Goal: Information Seeking & Learning: Understand process/instructions

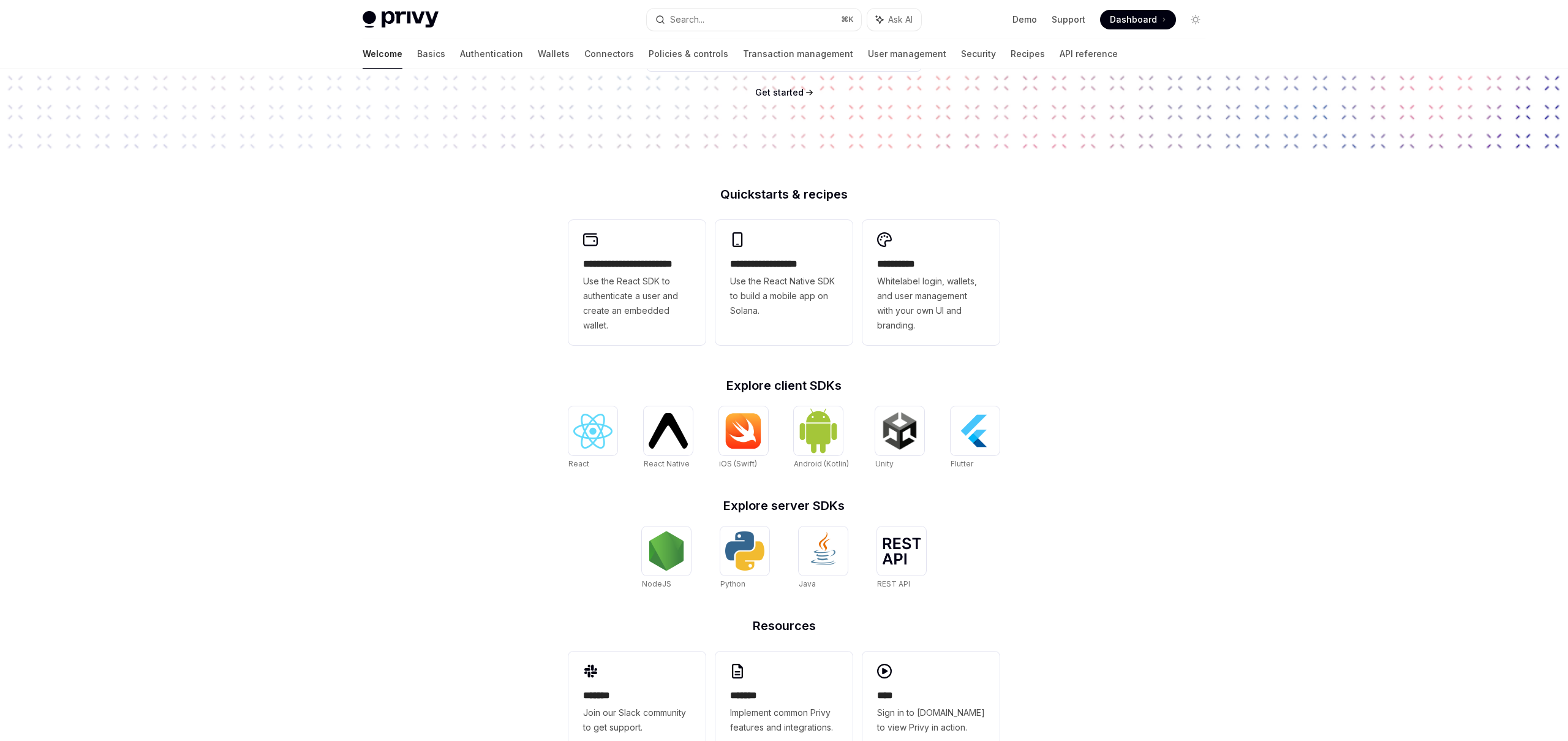
scroll to position [186, 0]
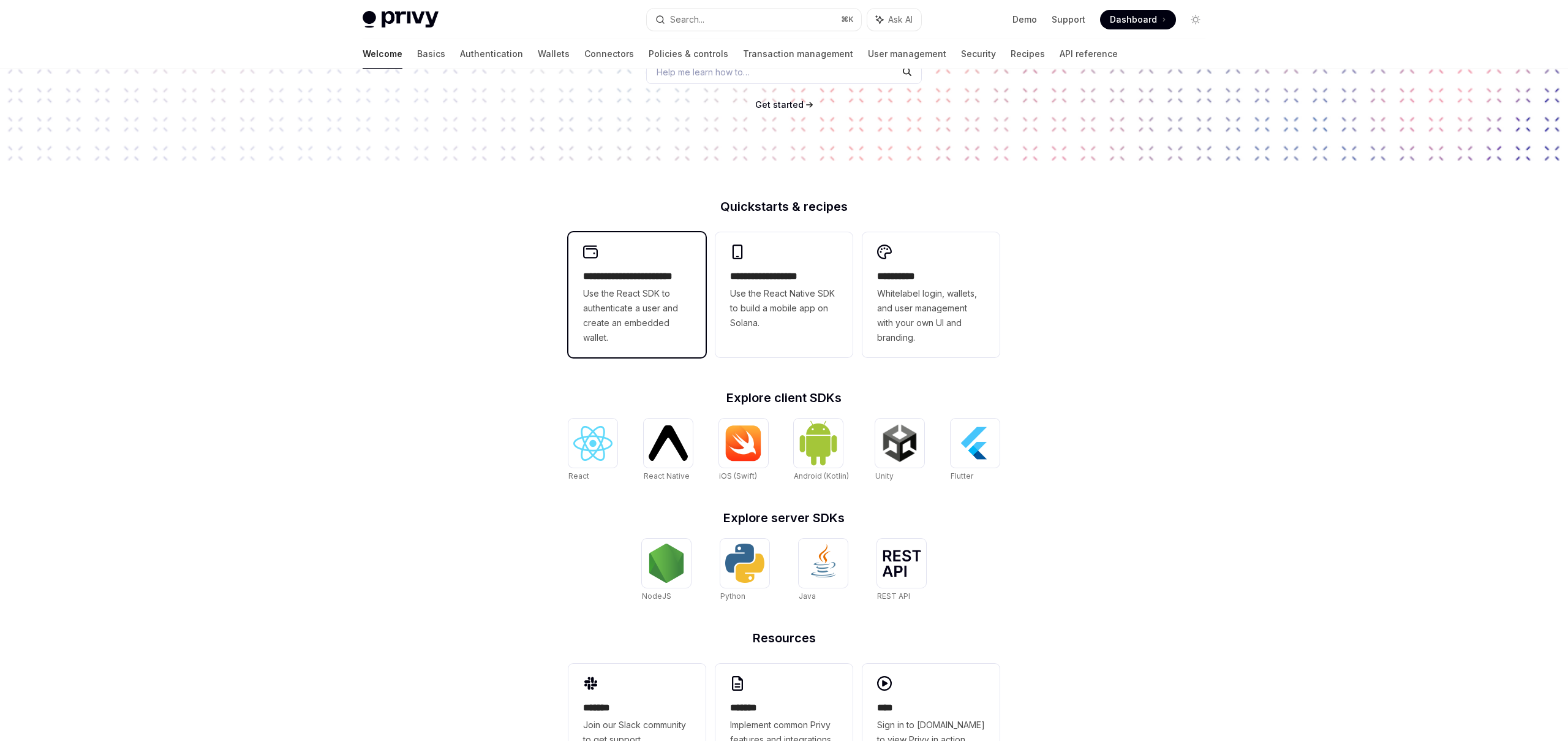
click at [631, 312] on span "Use the React SDK to authenticate a user and create an embedded wallet." at bounding box center [637, 315] width 108 height 58
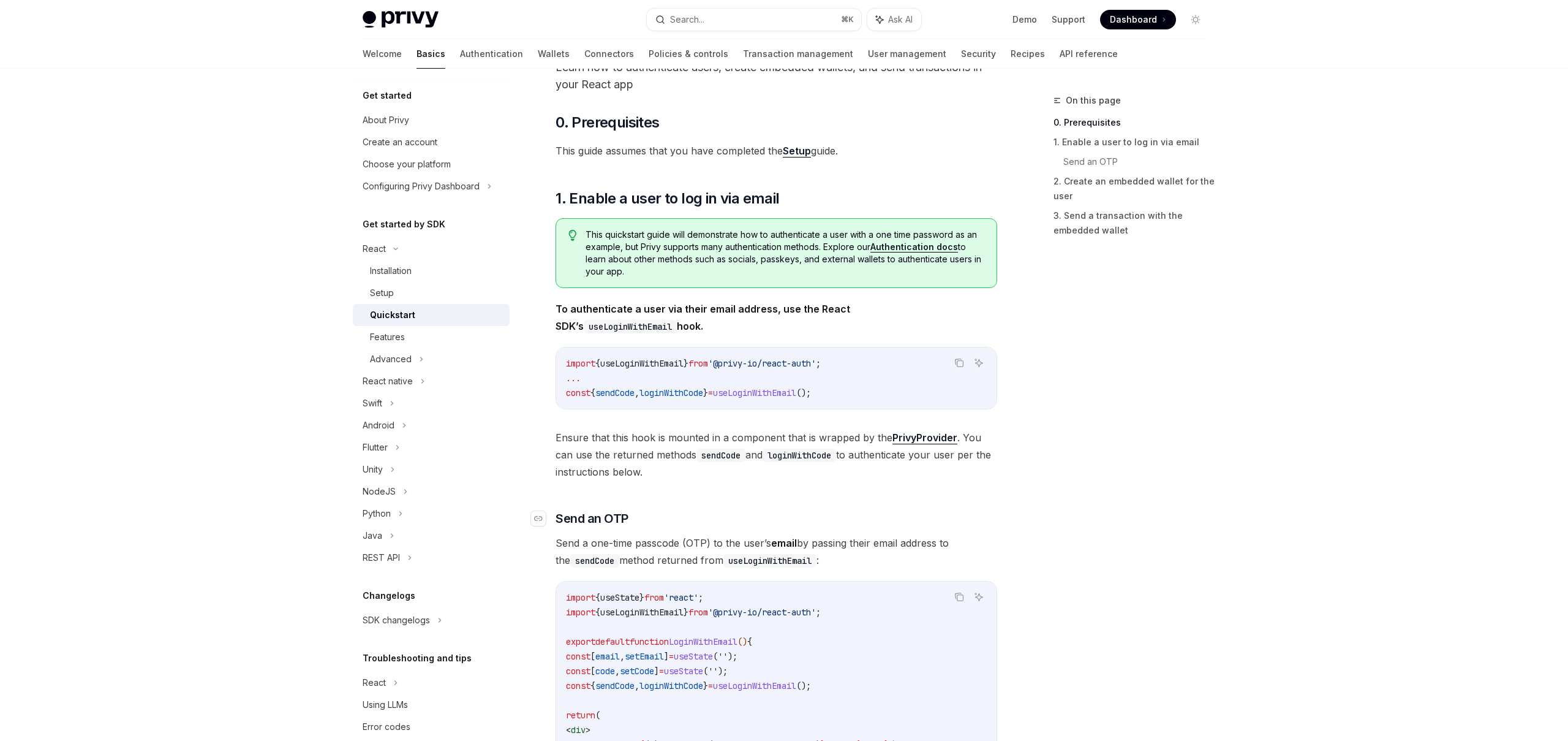
scroll to position [85, 0]
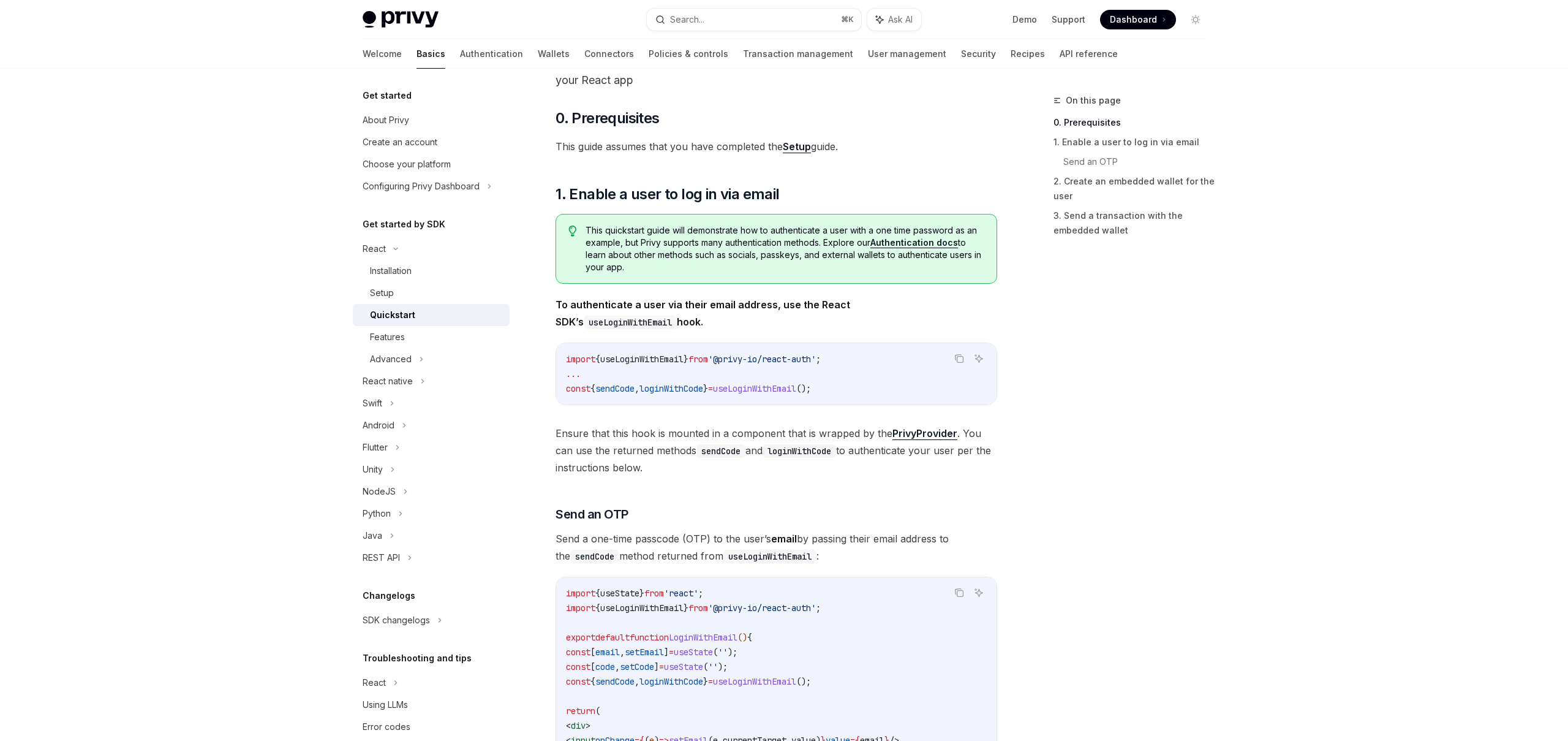
click at [678, 389] on span "loginWithCode" at bounding box center [671, 388] width 63 height 11
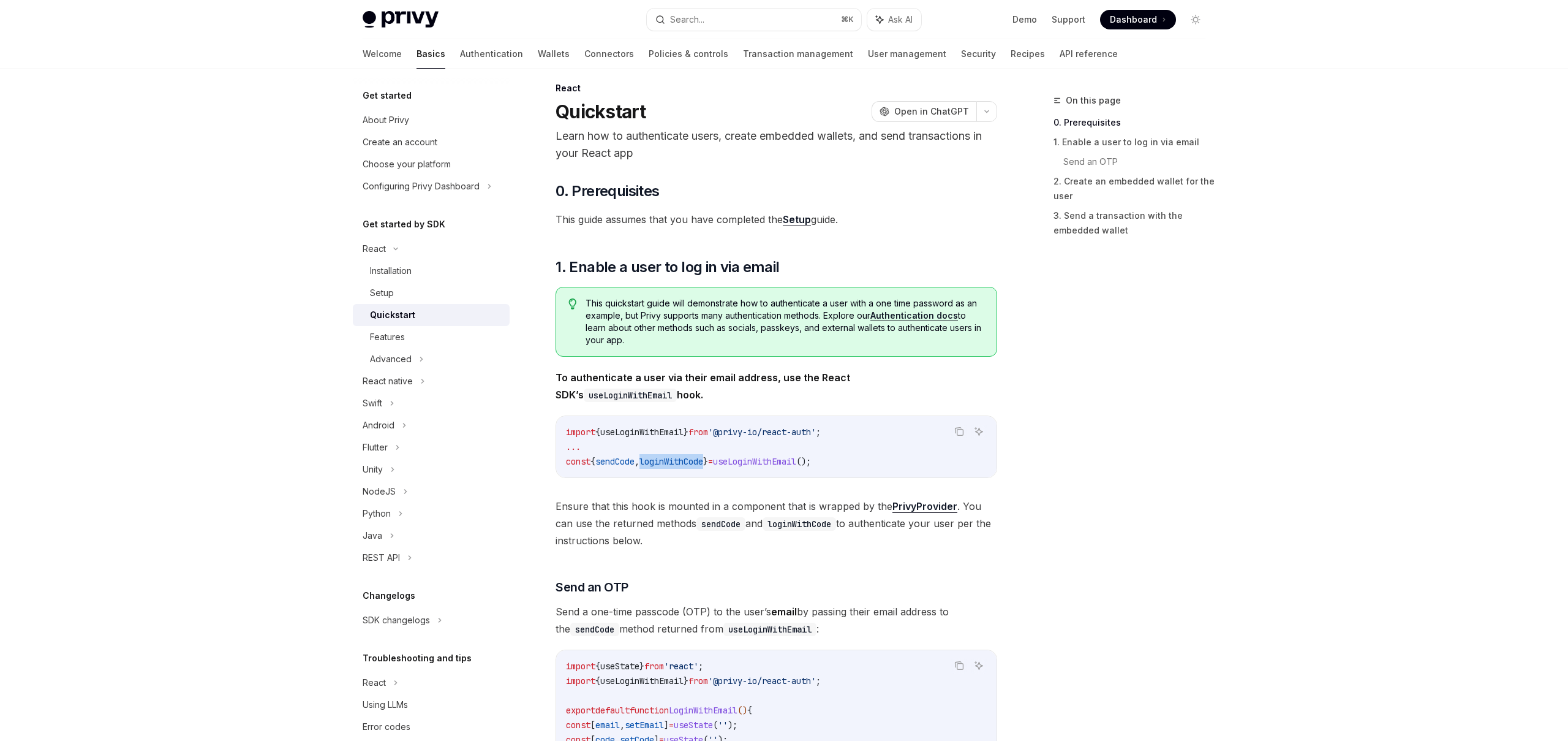
scroll to position [0, 0]
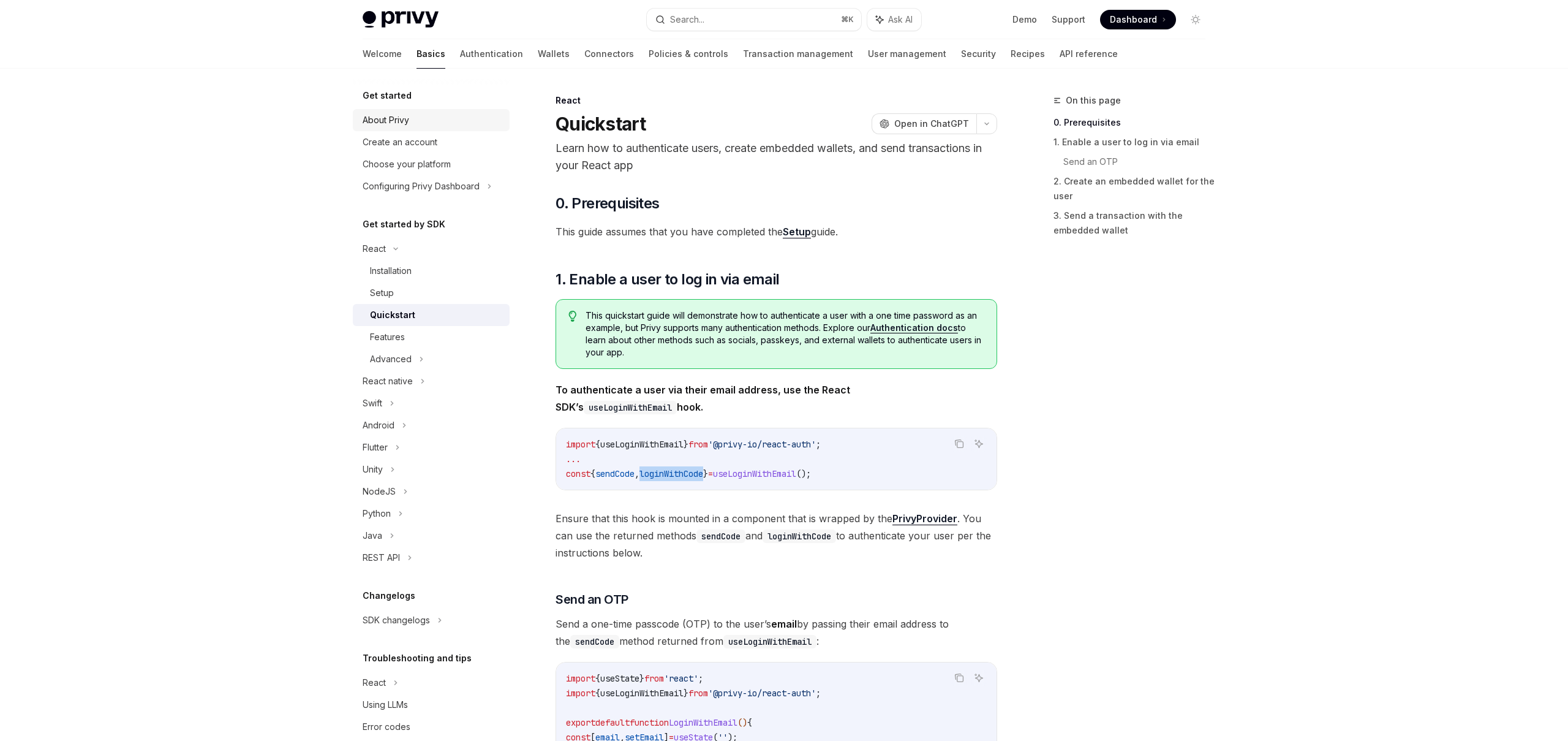
click at [413, 122] on div "About Privy" at bounding box center [433, 120] width 140 height 15
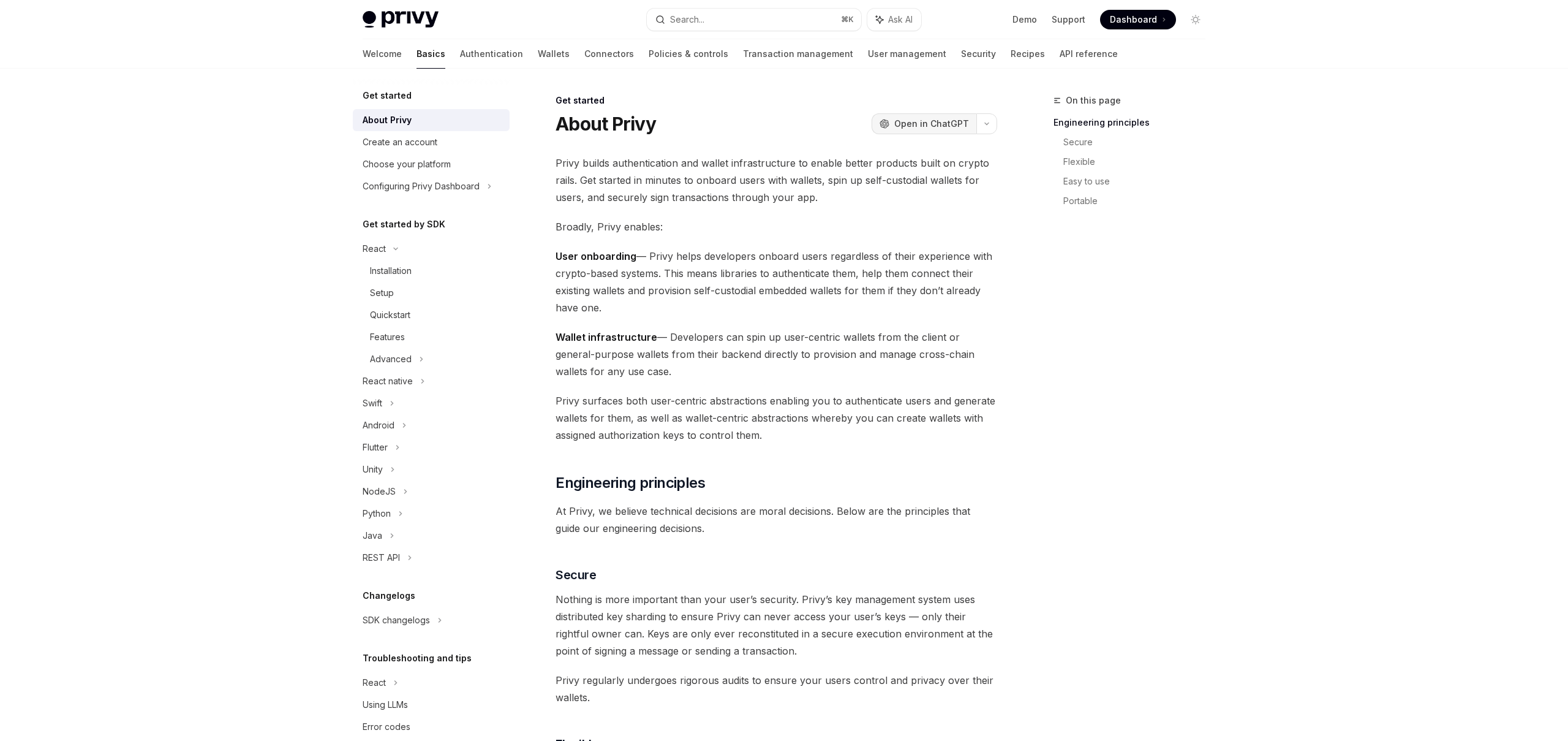
click at [900, 127] on span "Open in ChatGPT" at bounding box center [931, 124] width 75 height 13
click at [710, 375] on span "Wallet infrastructure — Developers can spin up user-centric wallets from the cl…" at bounding box center [777, 353] width 442 height 52
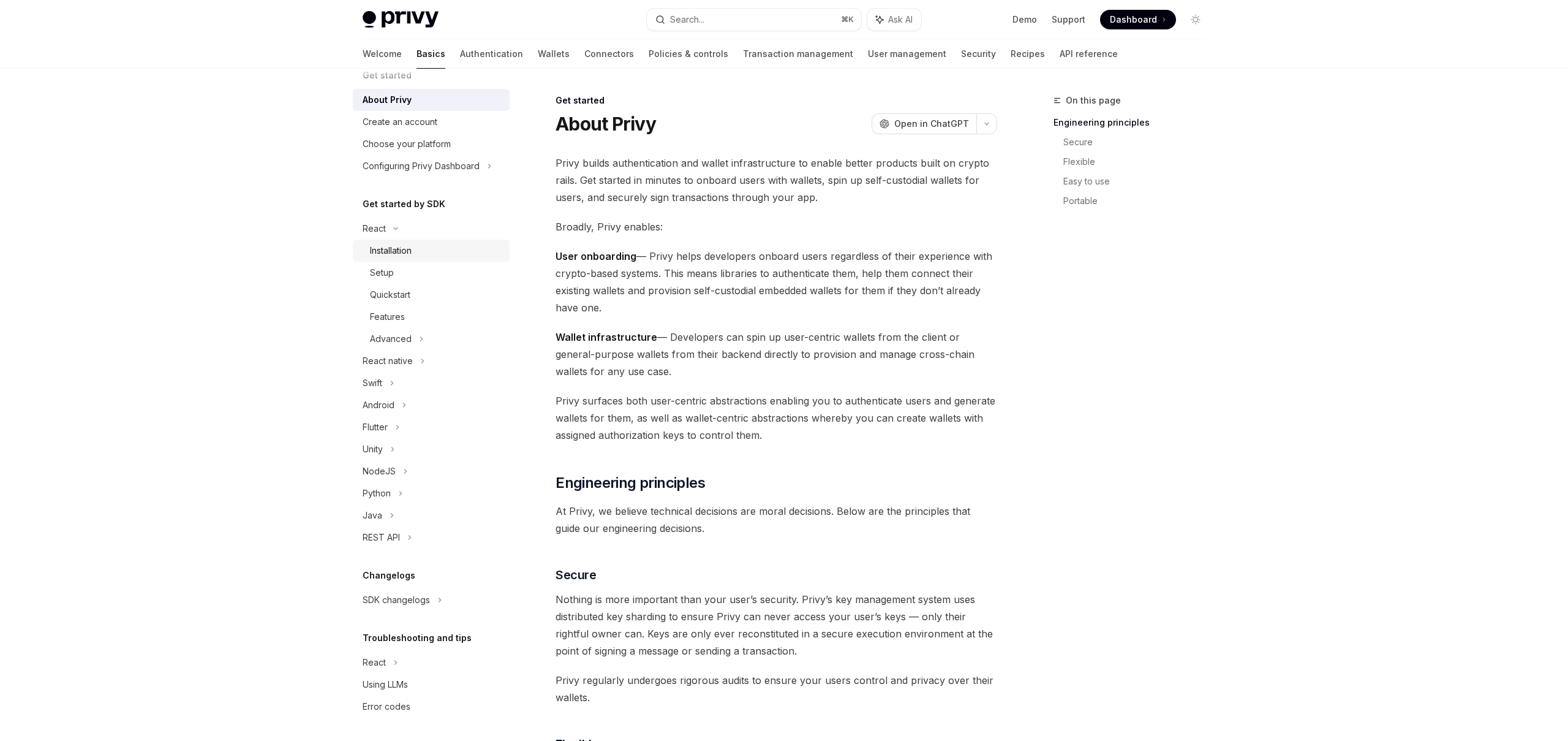
click at [410, 255] on div "Installation" at bounding box center [390, 250] width 42 height 15
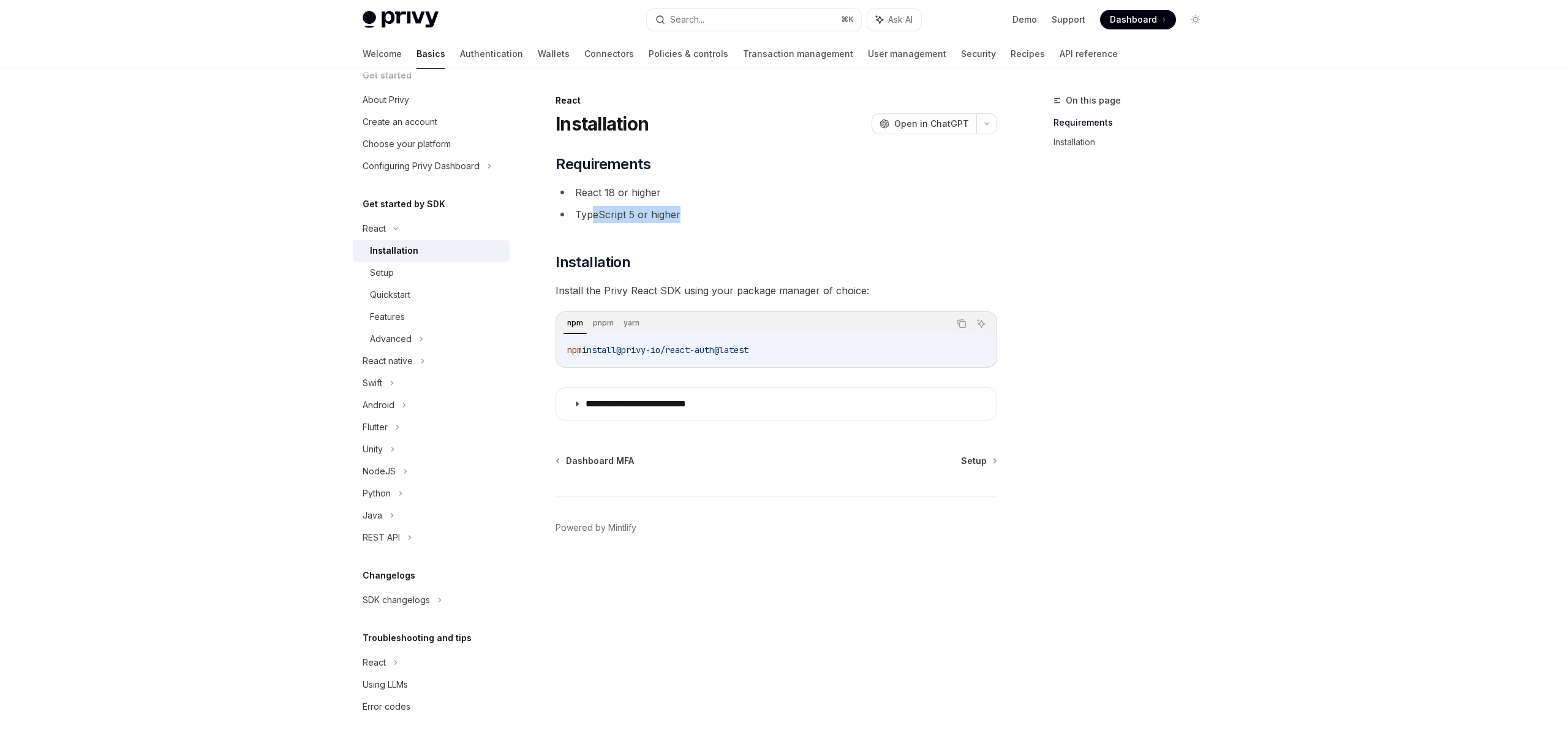
drag, startPoint x: 590, startPoint y: 216, endPoint x: 709, endPoint y: 212, distance: 119.1
click at [704, 212] on li "TypeScript 5 or higher" at bounding box center [777, 214] width 442 height 18
click at [737, 244] on div "**********" at bounding box center [777, 287] width 442 height 266
click at [414, 269] on div "Setup" at bounding box center [436, 273] width 132 height 15
type textarea "*"
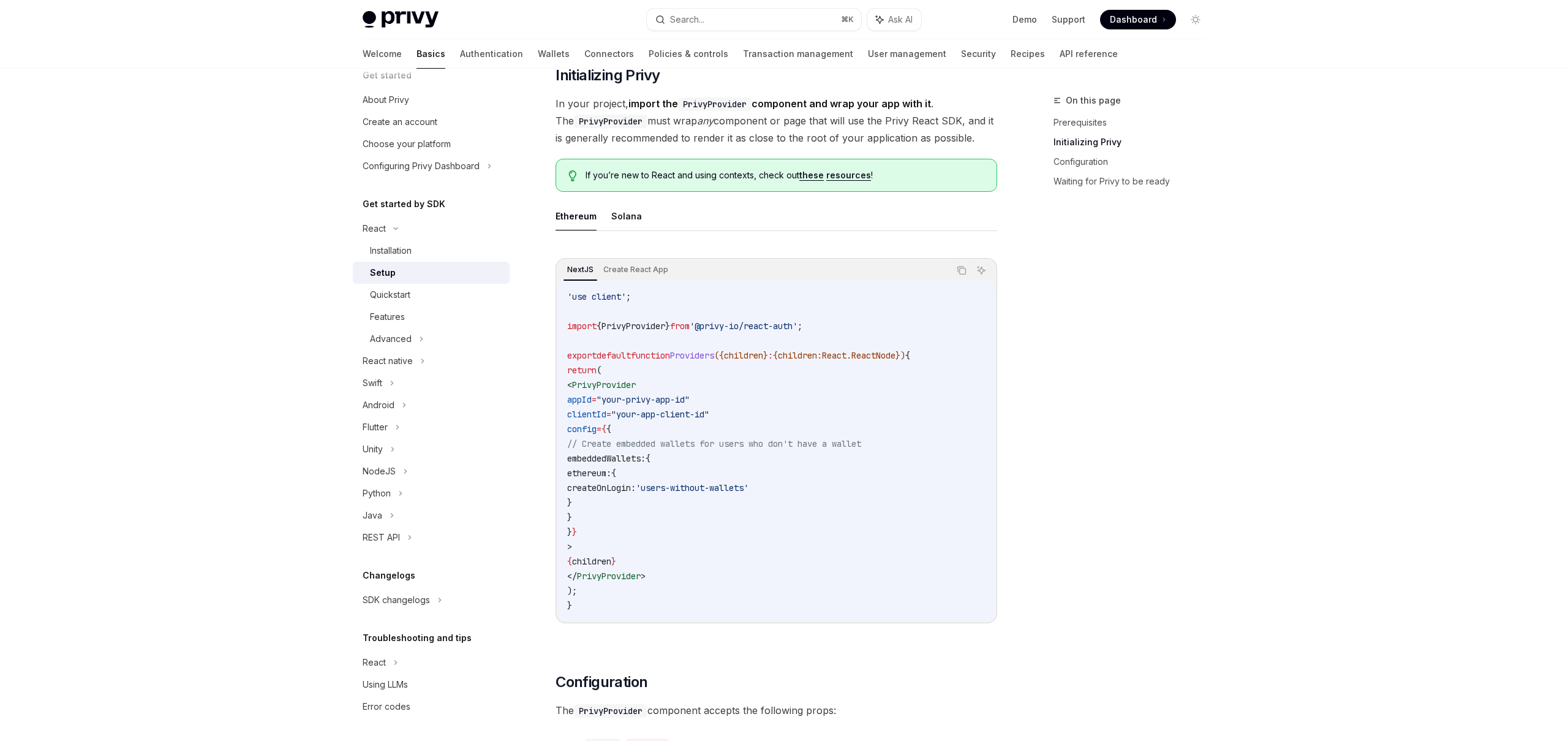
scroll to position [238, 0]
drag, startPoint x: 706, startPoint y: 329, endPoint x: 750, endPoint y: 378, distance: 65.9
click at [750, 378] on code "'use client' ; import { PrivyProvider } from '@privy-io/react-auth' ; export de…" at bounding box center [777, 453] width 419 height 323
click at [748, 461] on code "'use client' ; import { PrivyProvider } from '@privy-io/react-auth' ; export de…" at bounding box center [777, 453] width 419 height 323
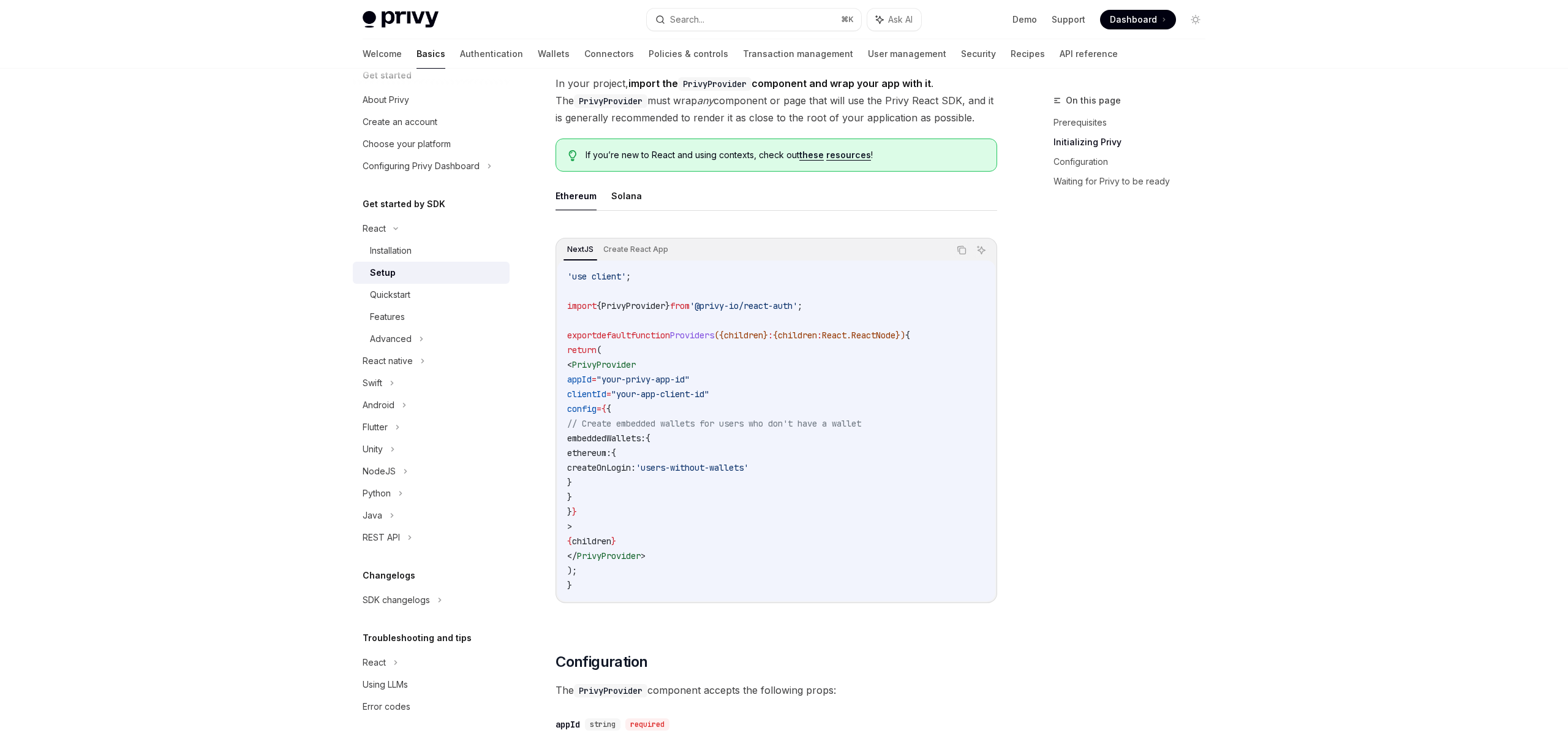
scroll to position [247, 0]
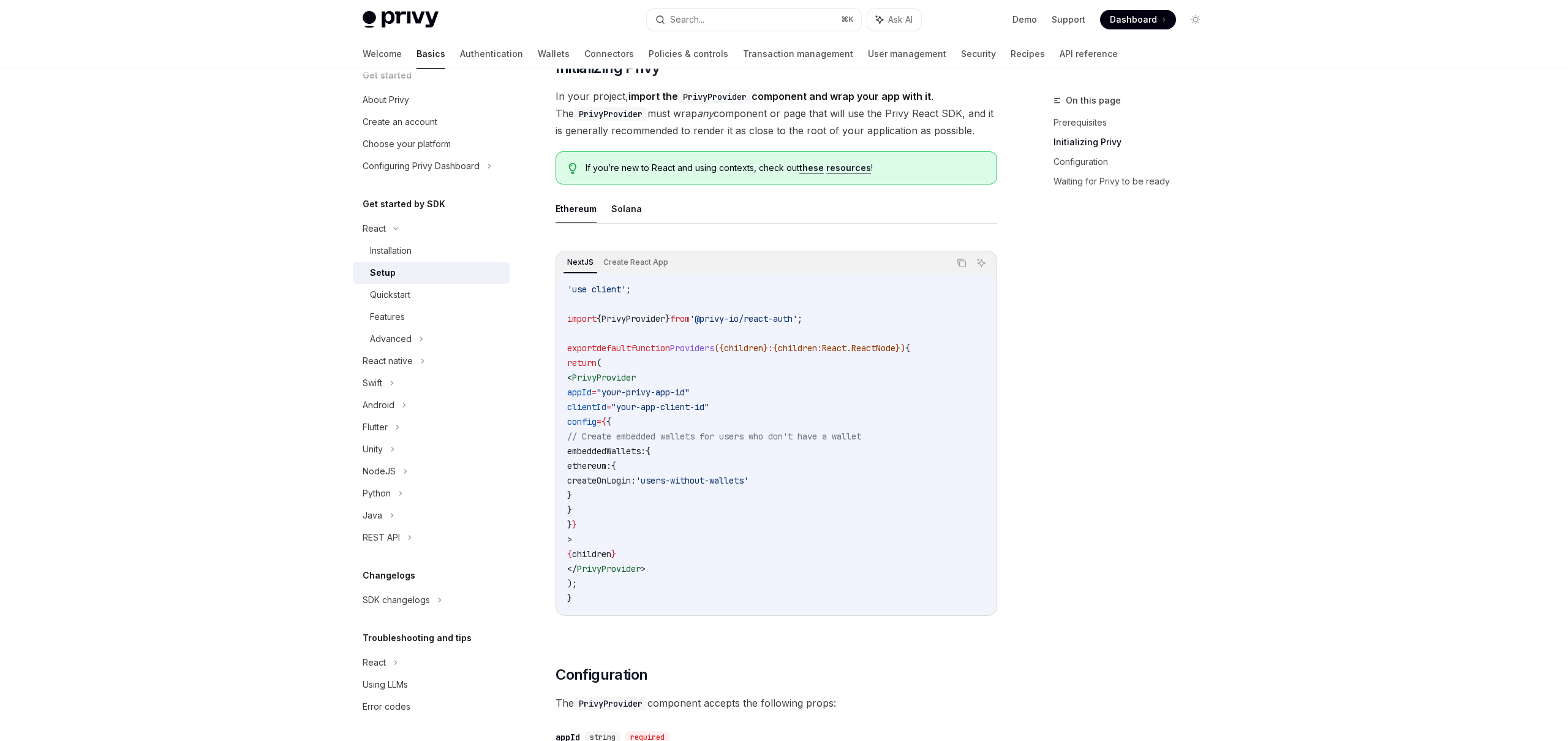
click at [711, 347] on span "Providers" at bounding box center [692, 348] width 44 height 11
click at [687, 409] on span ""your-app-client-id"" at bounding box center [660, 406] width 98 height 11
click at [710, 406] on span ""your-app-client-id"" at bounding box center [660, 406] width 98 height 11
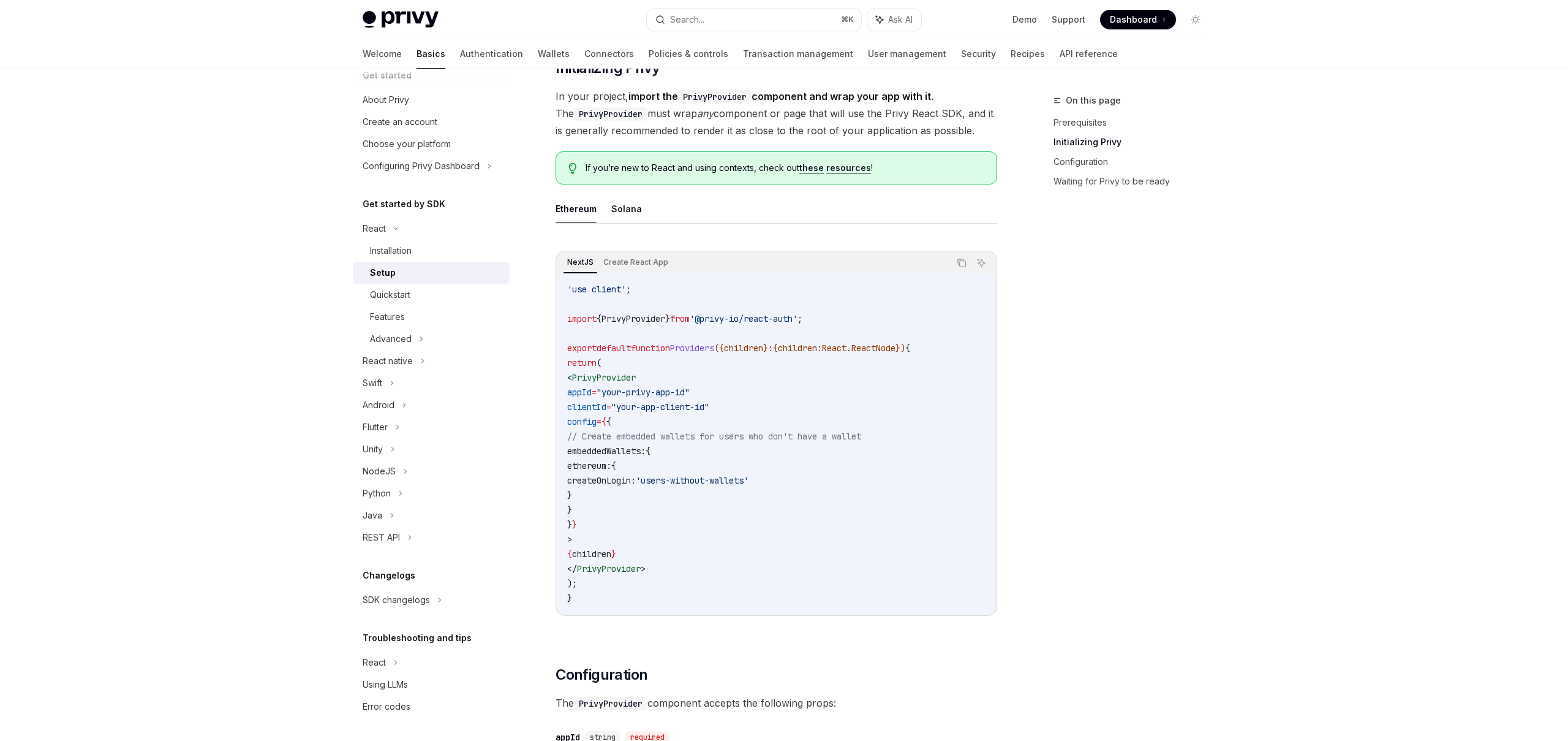
click at [710, 406] on span ""your-app-client-id"" at bounding box center [660, 406] width 98 height 11
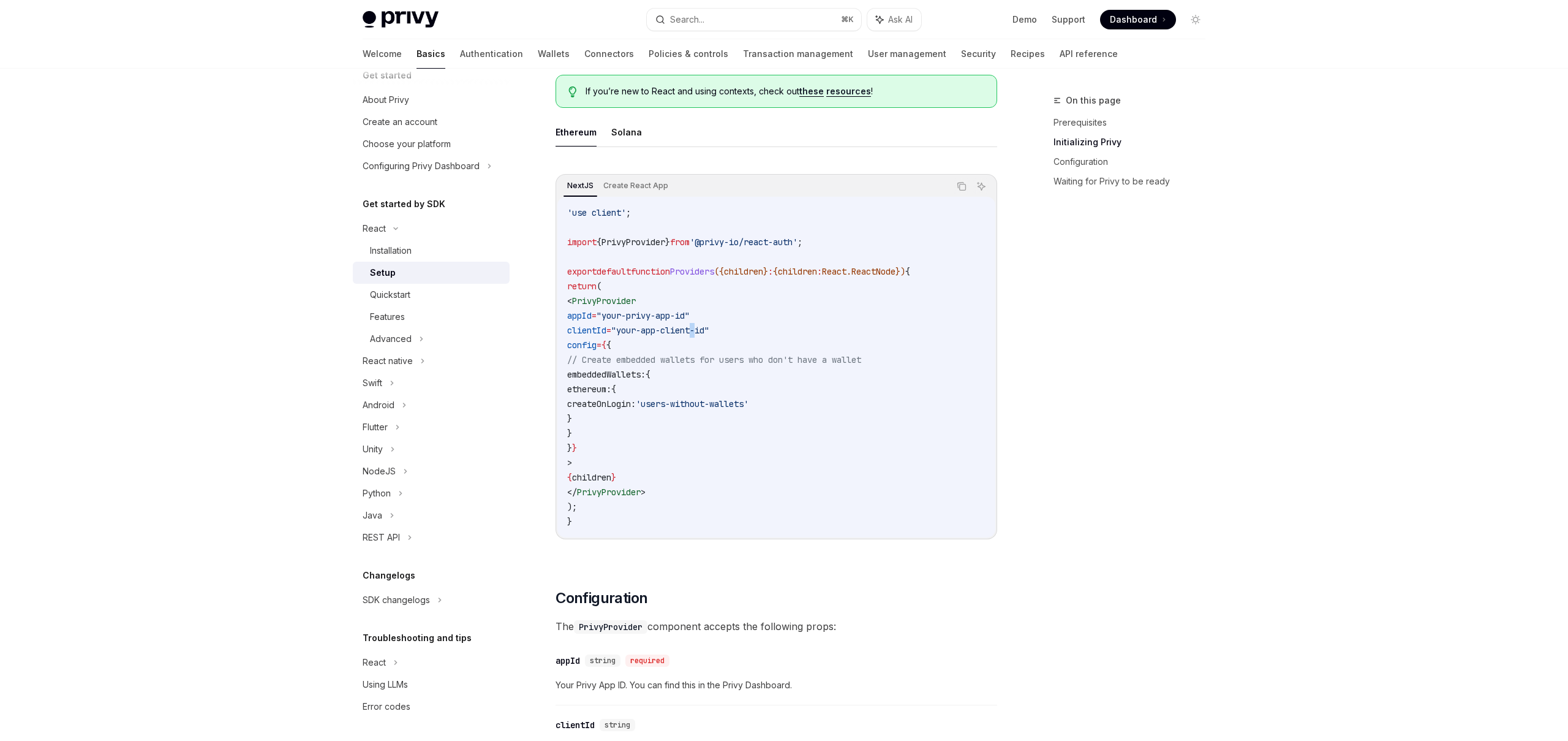
scroll to position [325, 0]
click at [611, 388] on span "ethereum:" at bounding box center [589, 388] width 44 height 11
click at [647, 446] on code "'use client' ; import { PrivyProvider } from '@privy-io/react-auth' ; export de…" at bounding box center [777, 366] width 419 height 323
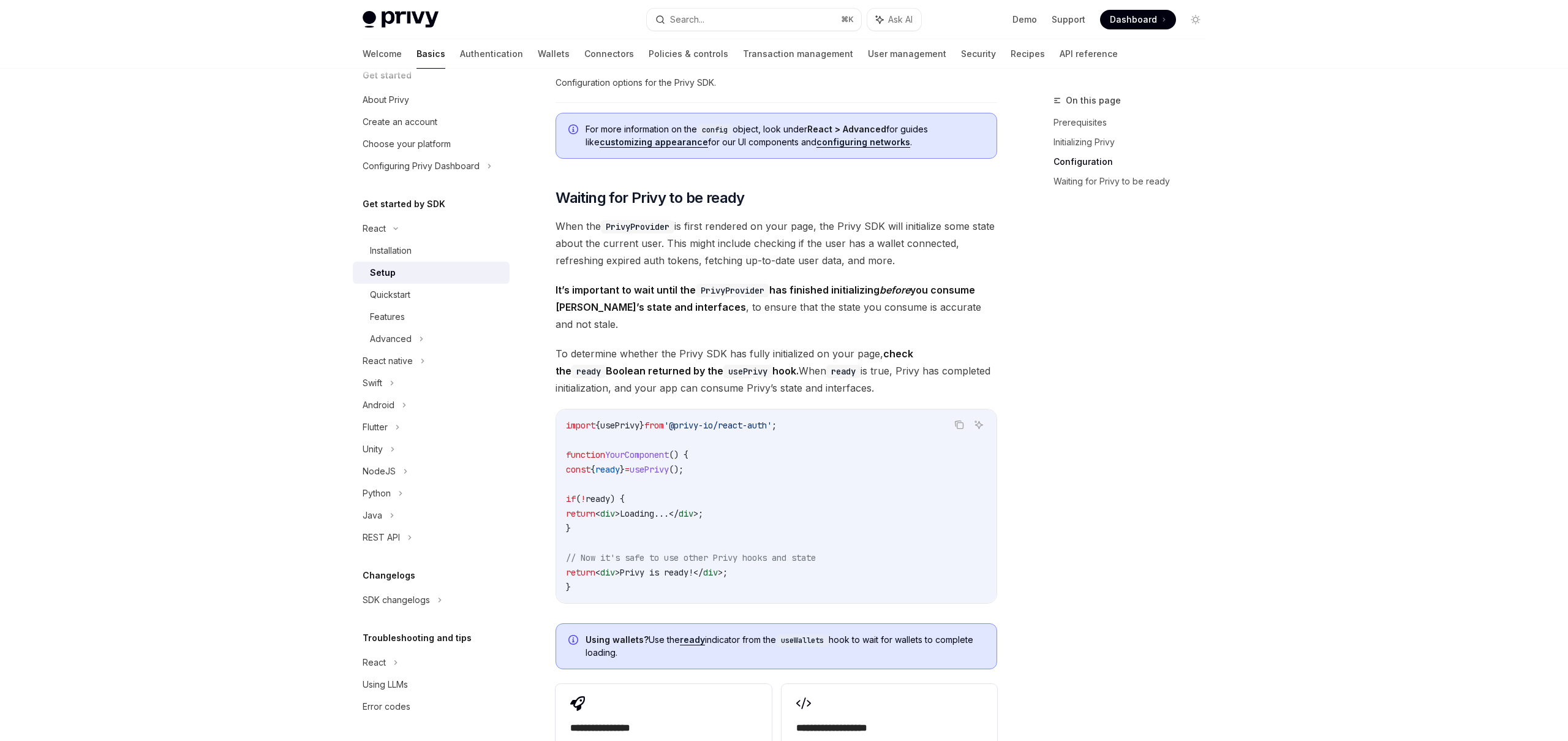
scroll to position [1063, 0]
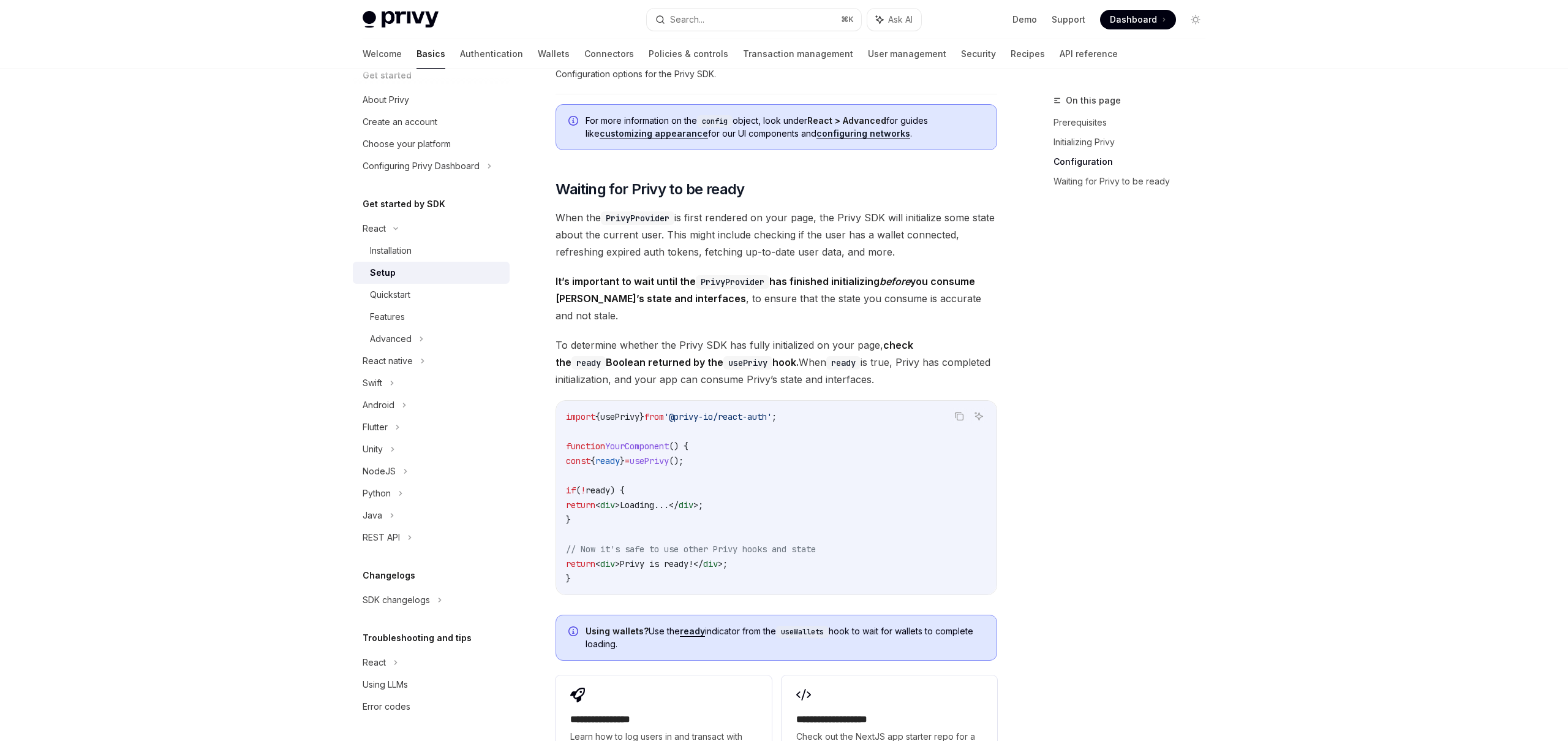
click at [626, 411] on span "usePrivy" at bounding box center [620, 416] width 39 height 11
click at [713, 411] on span "'@privy-io/react-auth'" at bounding box center [717, 416] width 108 height 11
click at [766, 411] on span "'@privy-io/react-auth'" at bounding box center [717, 416] width 108 height 11
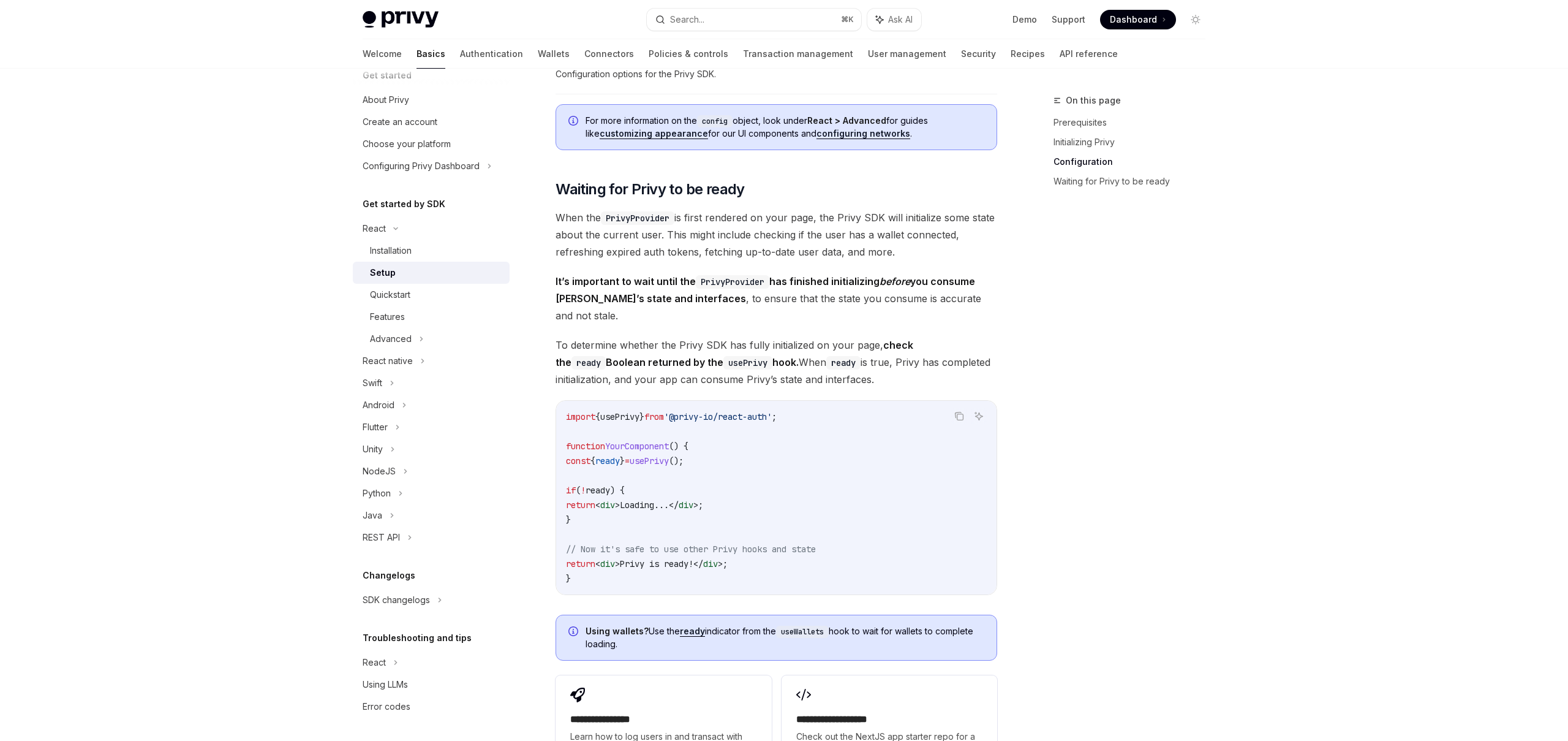
click at [766, 411] on span "'@privy-io/react-auth'" at bounding box center [717, 416] width 108 height 11
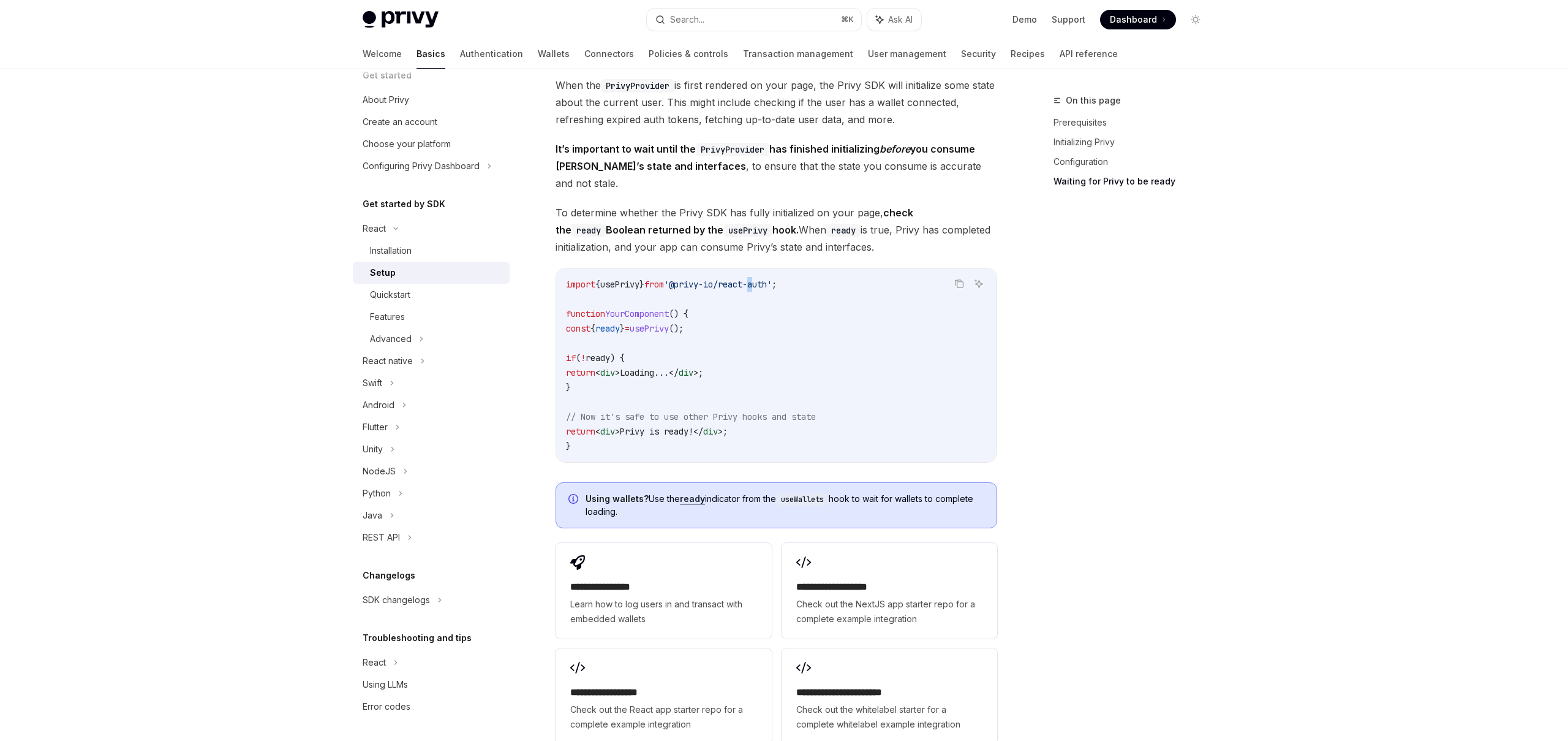
scroll to position [1199, 0]
click at [669, 364] on span "Loading..." at bounding box center [644, 369] width 49 height 11
click at [694, 364] on span "div" at bounding box center [685, 369] width 15 height 11
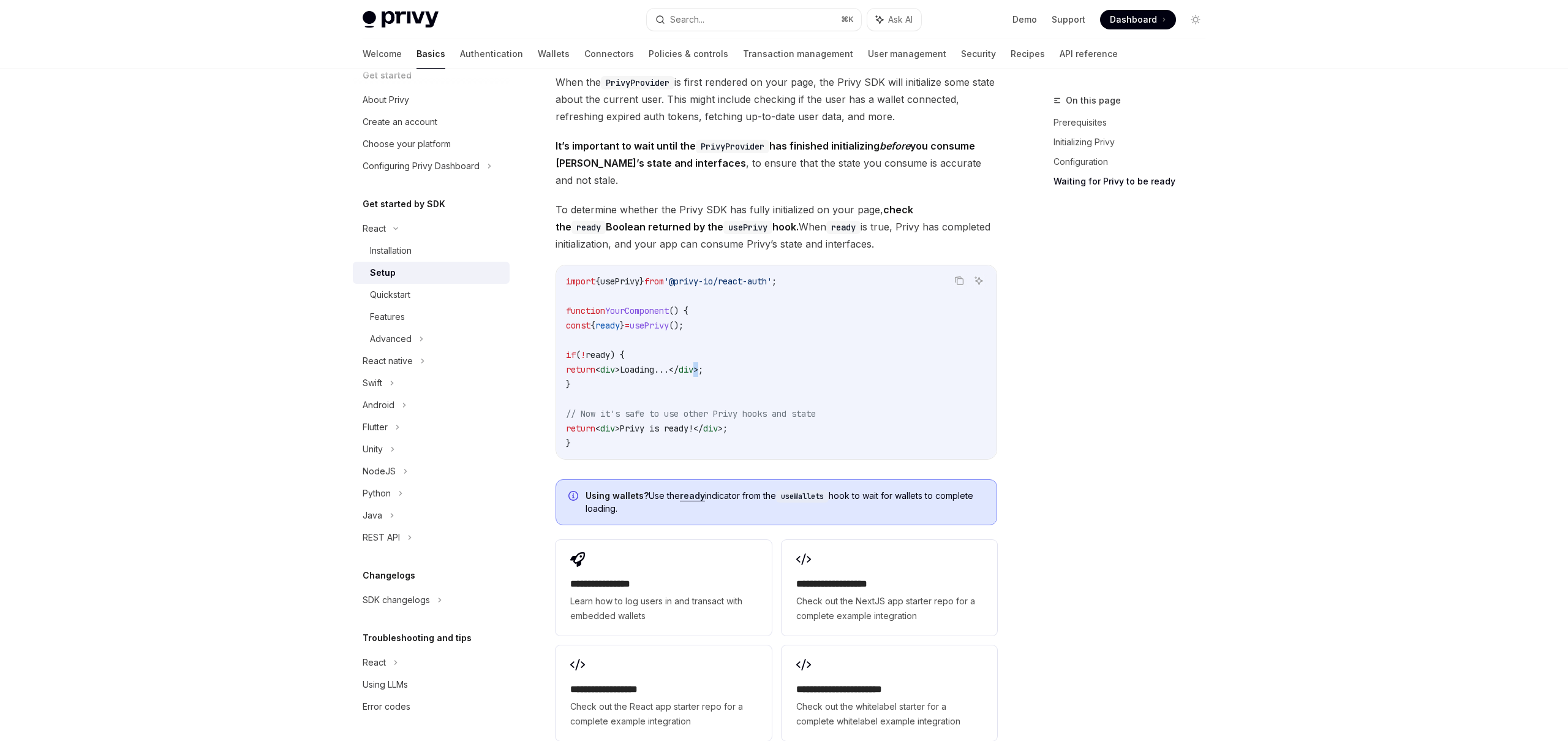
click at [706, 382] on code "import { usePrivy } from '@privy-io/react-auth' ; function YourComponent () { c…" at bounding box center [777, 361] width 420 height 176
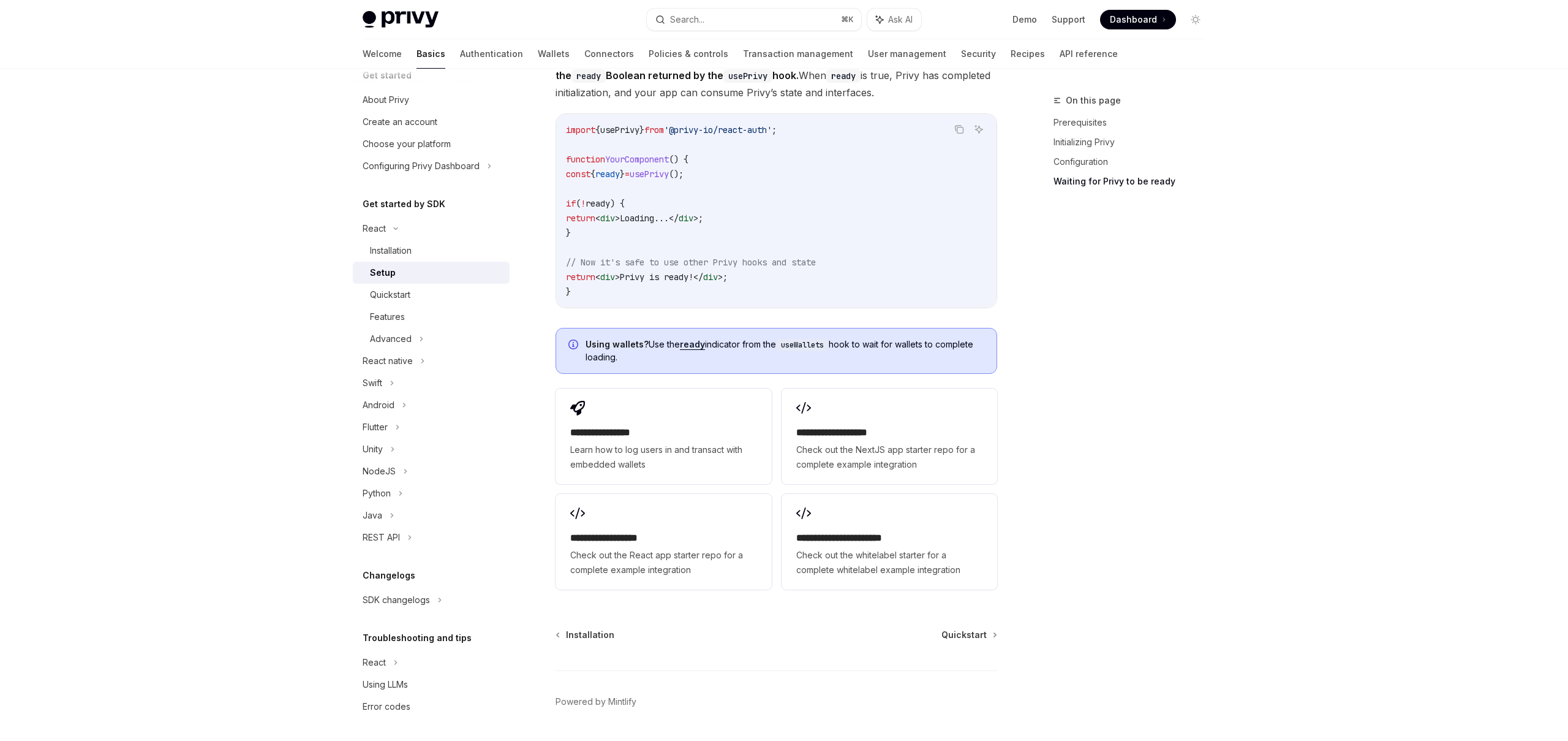
scroll to position [1369, 0]
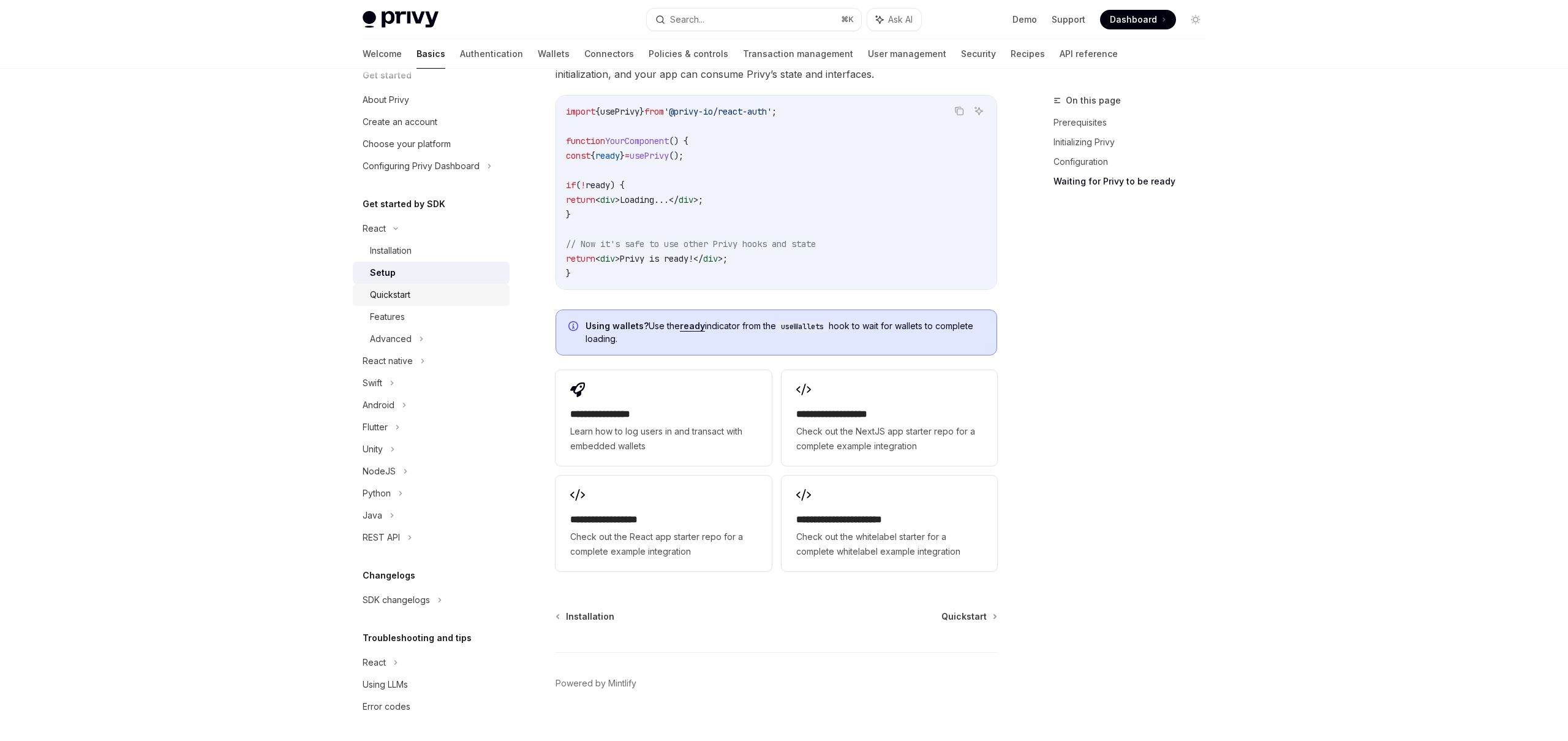
click at [419, 295] on div "Quickstart" at bounding box center [436, 294] width 132 height 15
click at [392, 298] on div "Quickstart" at bounding box center [390, 294] width 41 height 15
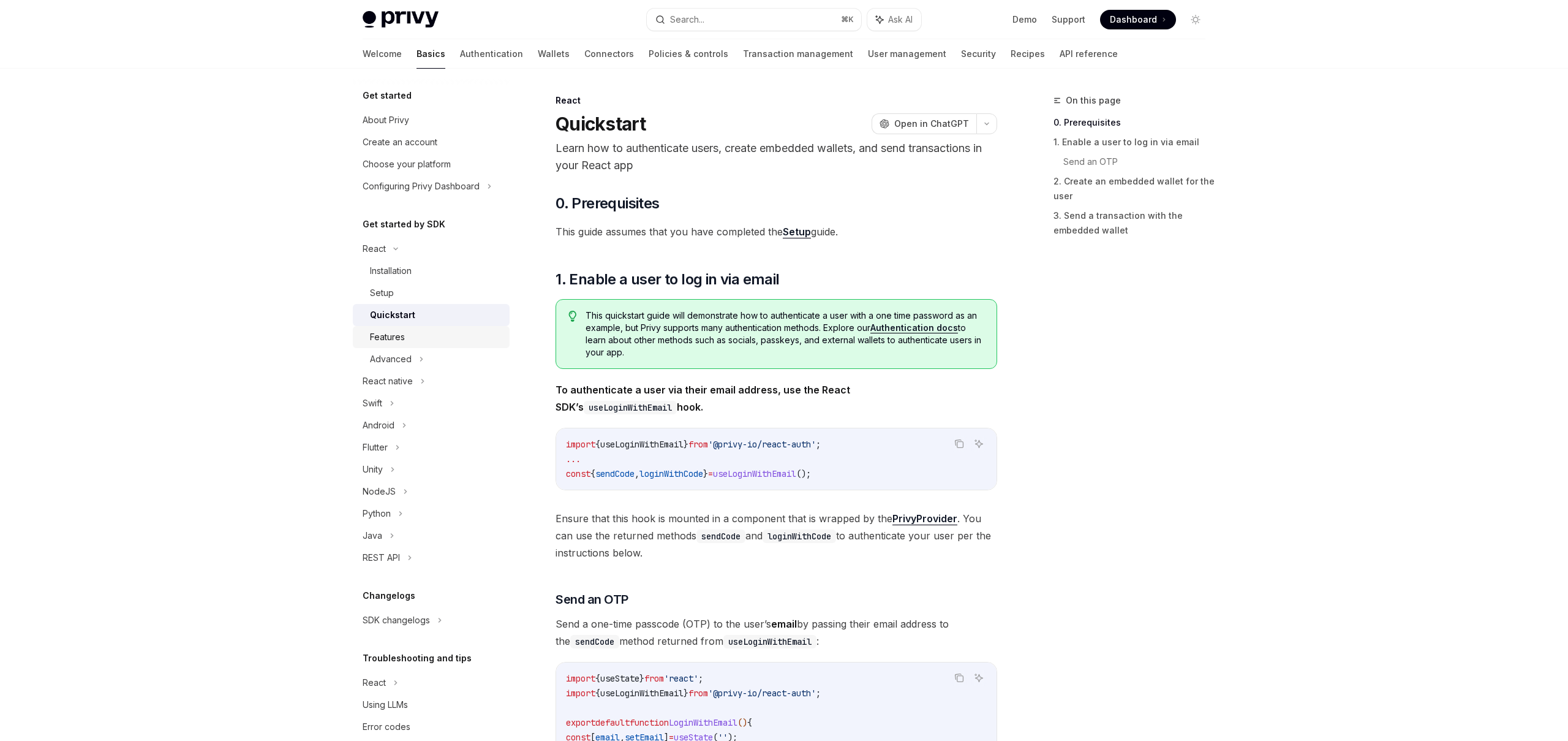
click at [421, 343] on div "Features" at bounding box center [436, 337] width 132 height 15
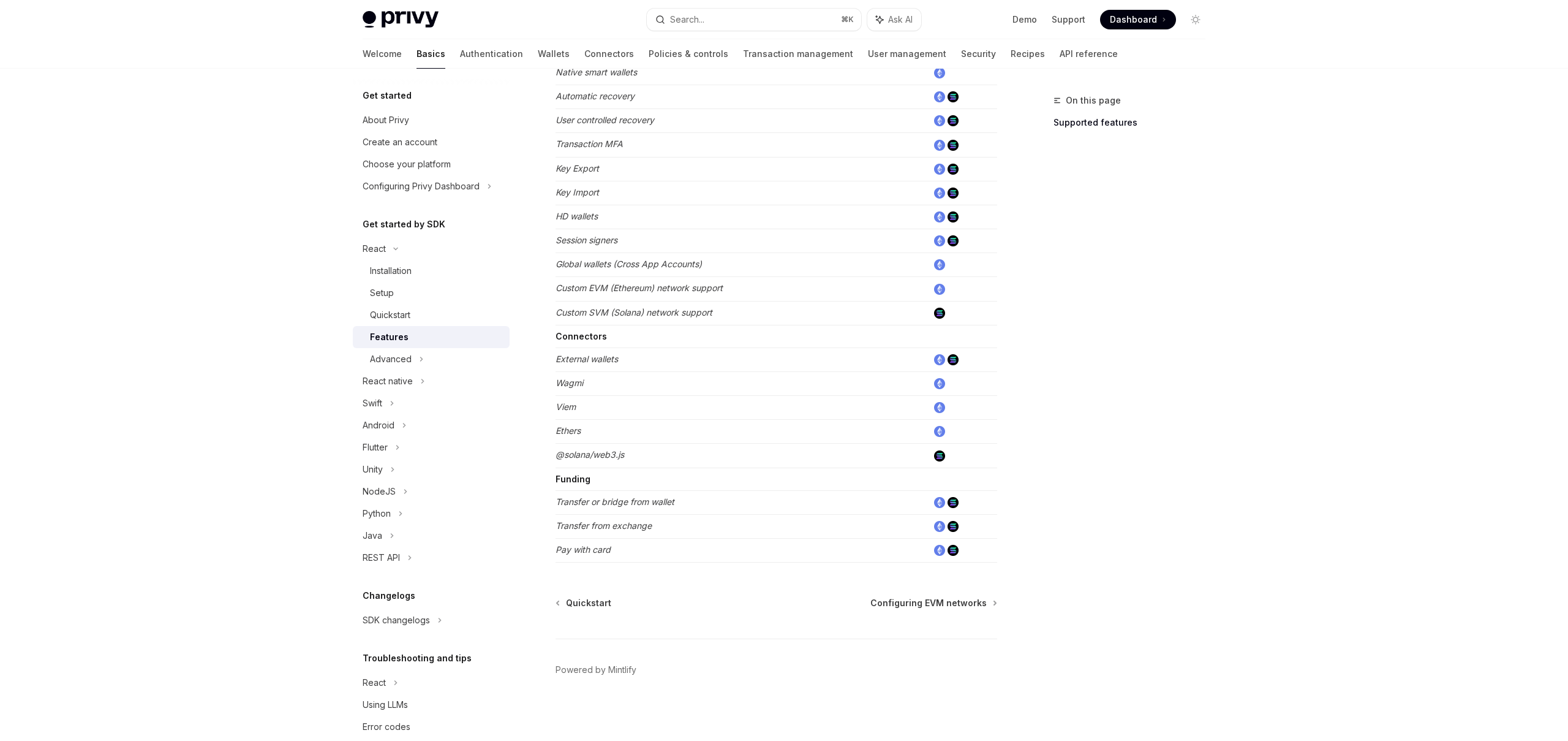
scroll to position [563, 0]
click at [401, 353] on div "Advanced" at bounding box center [390, 358] width 42 height 15
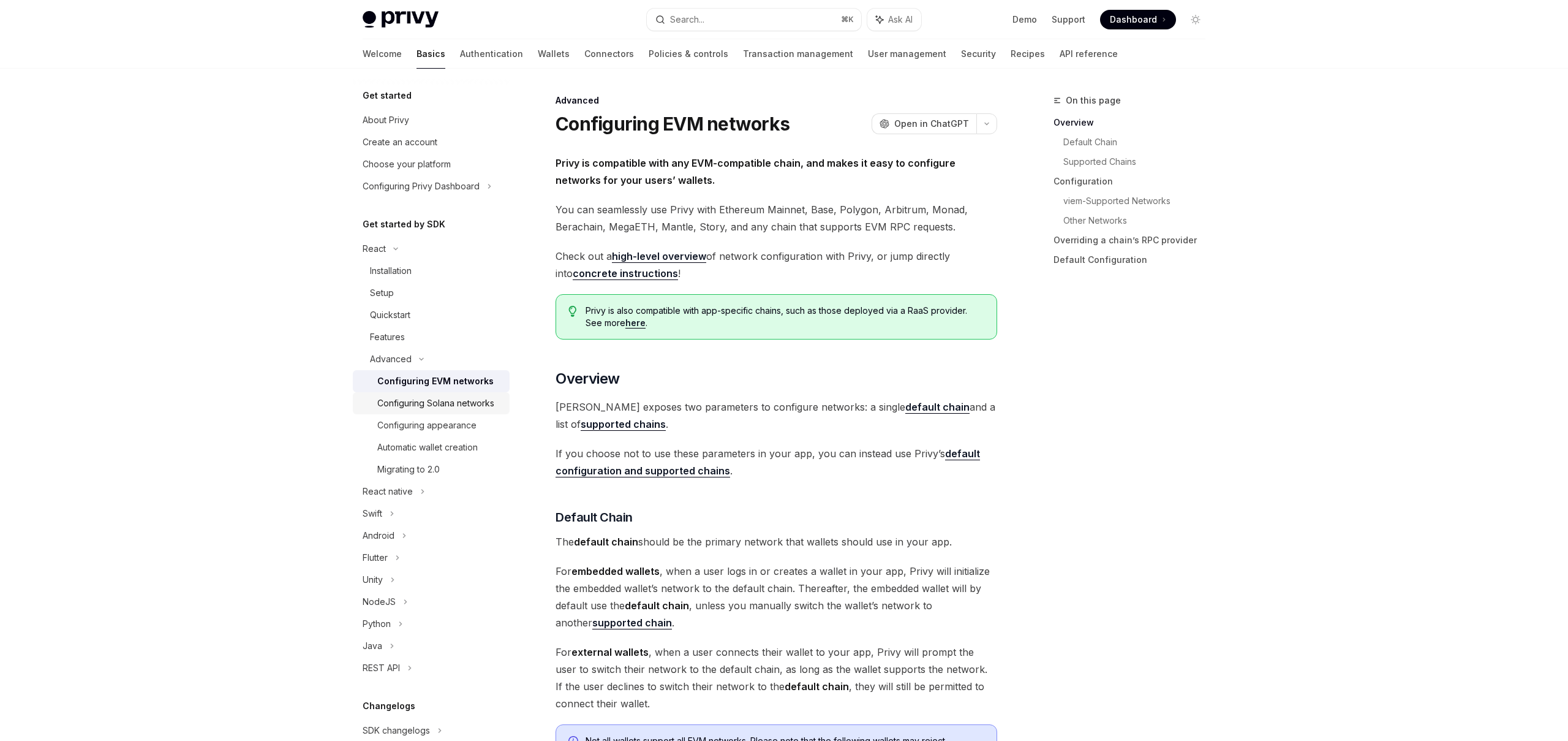
click at [412, 413] on link "Configuring Solana networks" at bounding box center [431, 403] width 157 height 22
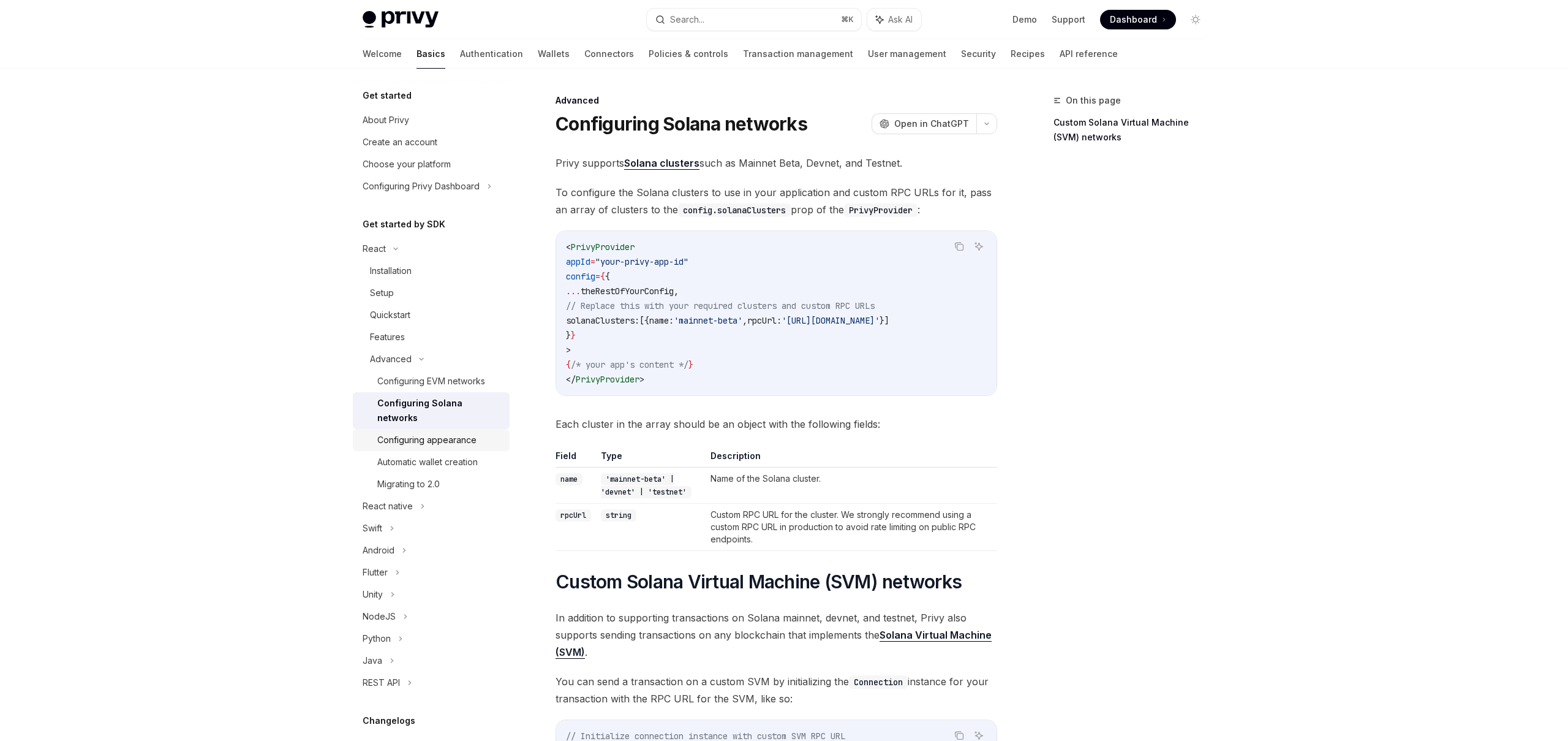
click at [415, 432] on div "Configuring appearance" at bounding box center [427, 439] width 99 height 15
type textarea "*"
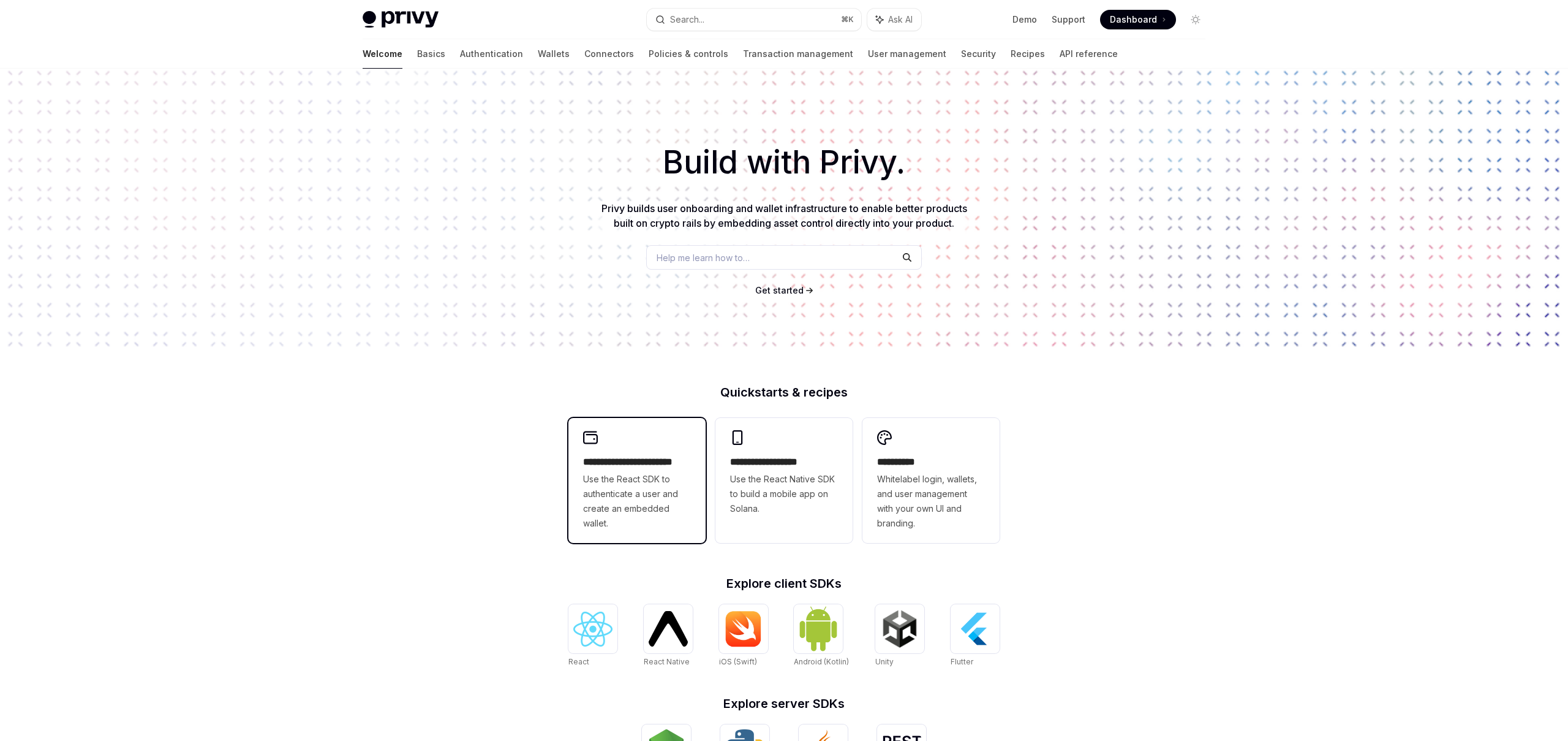
click at [668, 469] on h2 "**********" at bounding box center [637, 462] width 108 height 15
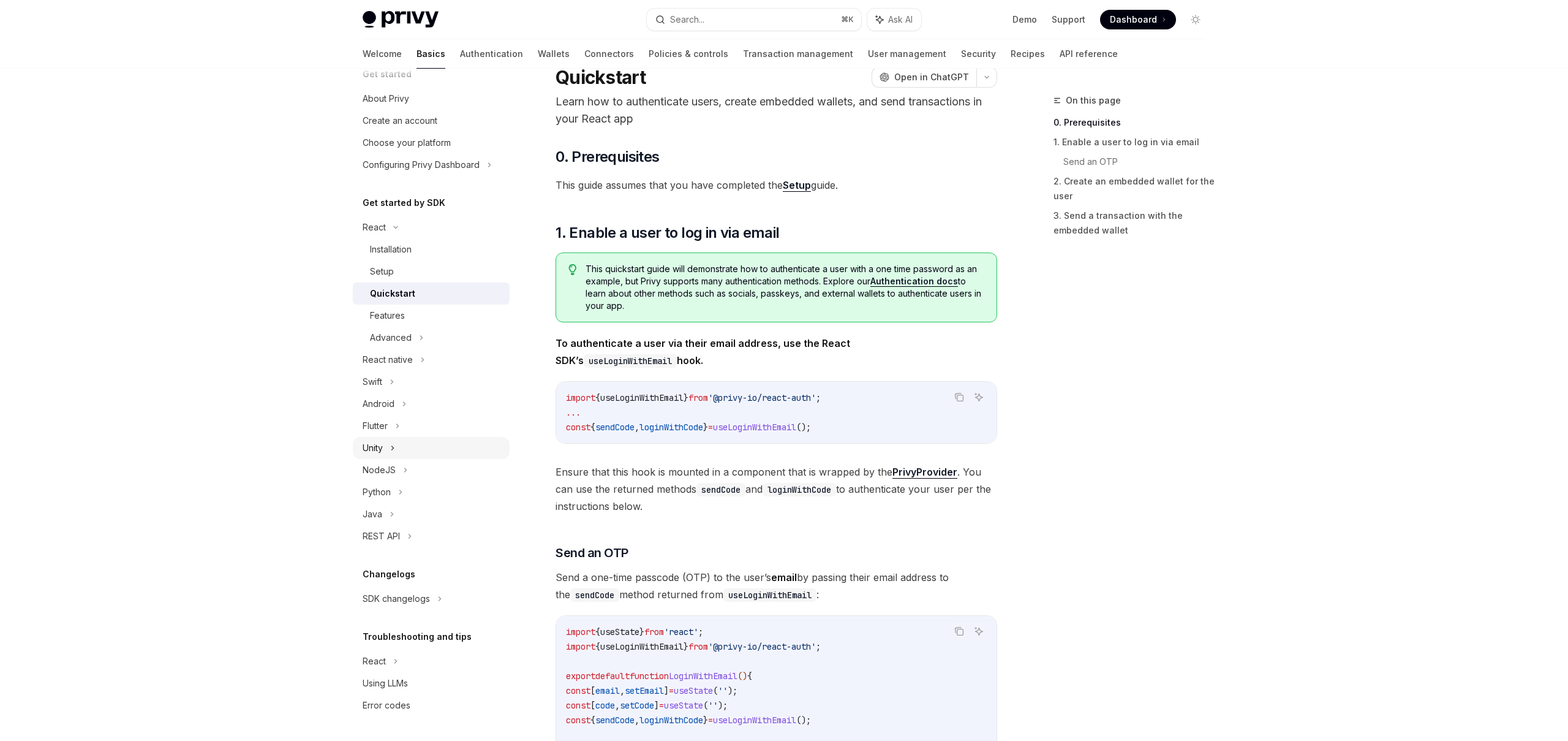
scroll to position [51, 0]
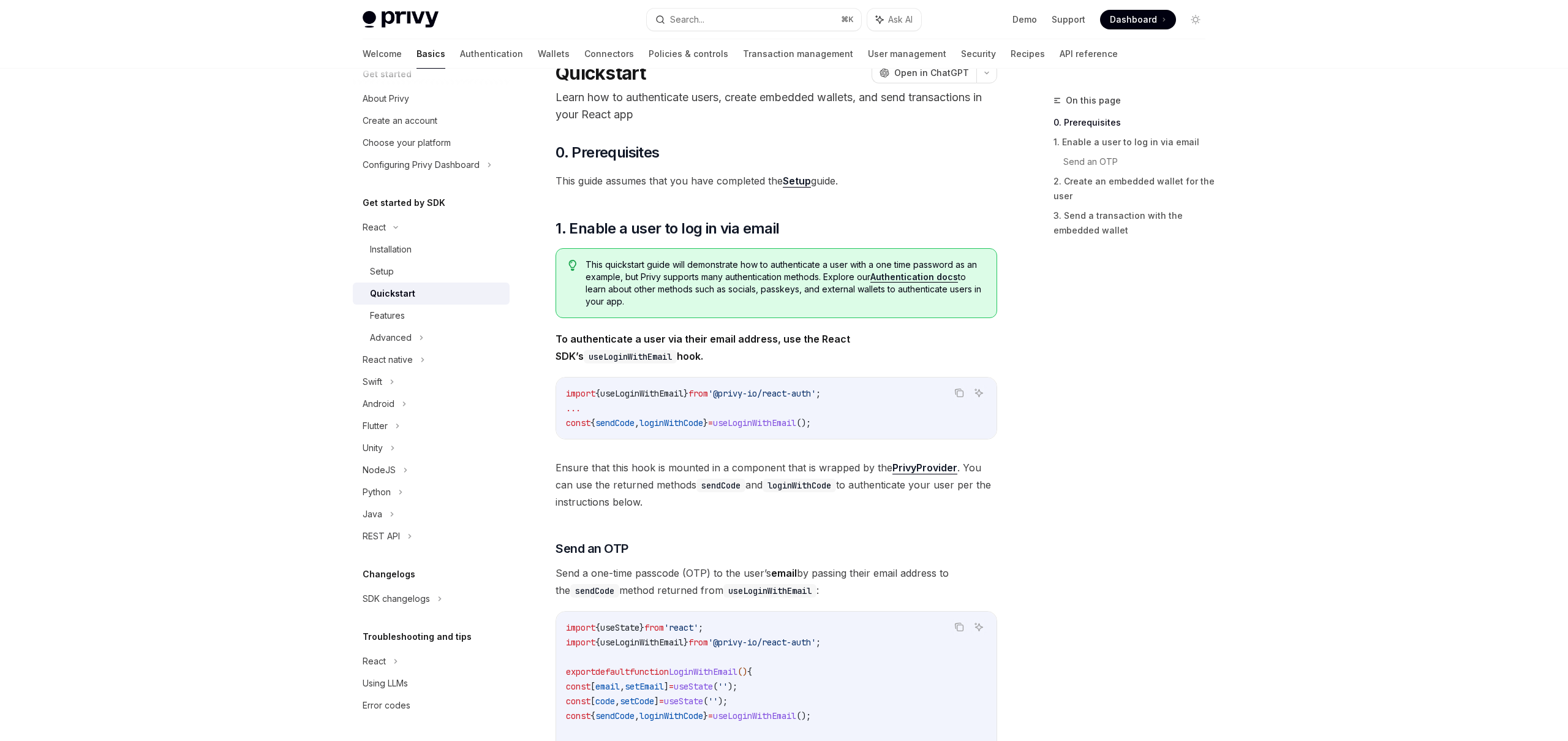
click at [663, 410] on code "import { useLoginWithEmail } from '@privy-io/react-auth' ; ... const { sendCode…" at bounding box center [777, 408] width 420 height 44
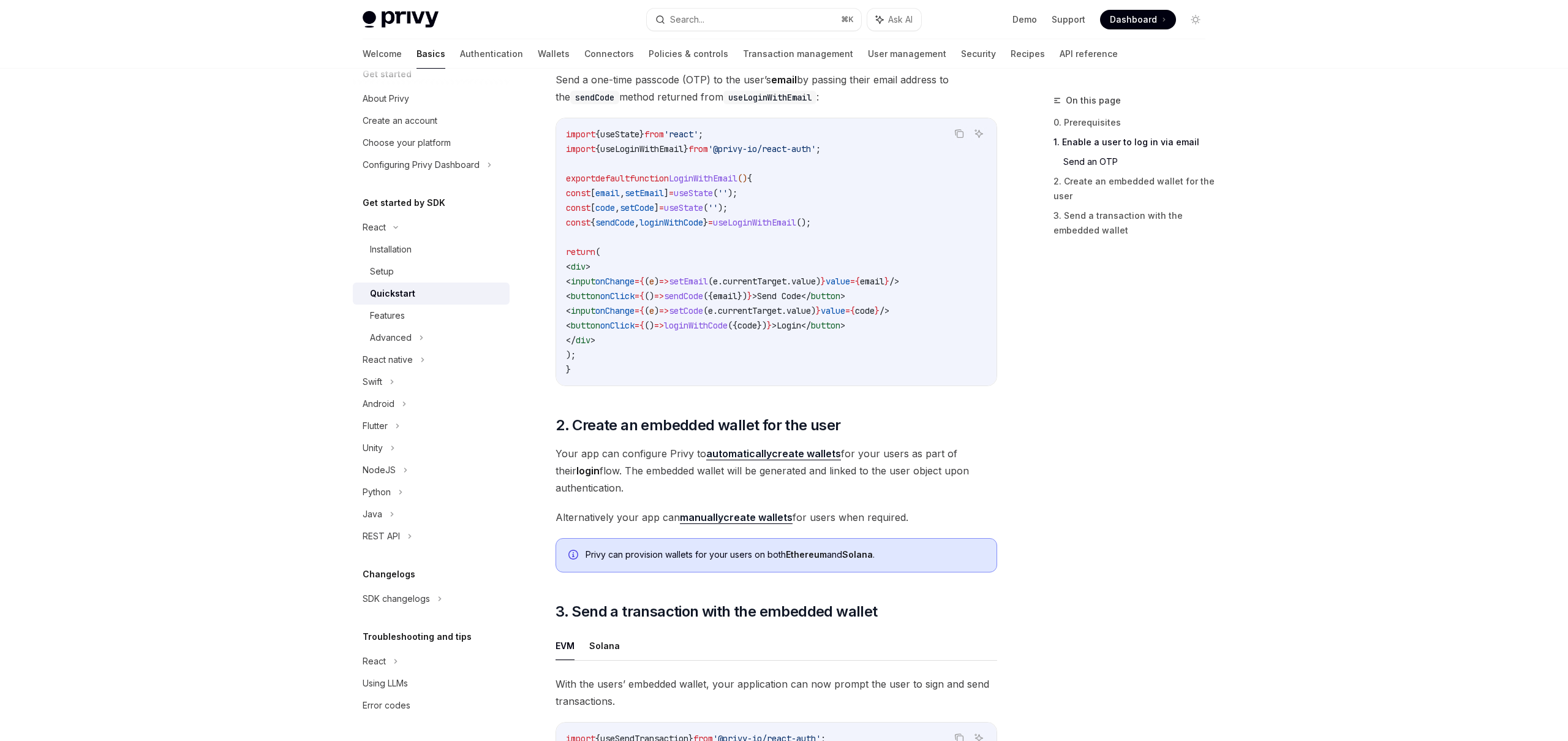
scroll to position [0, 0]
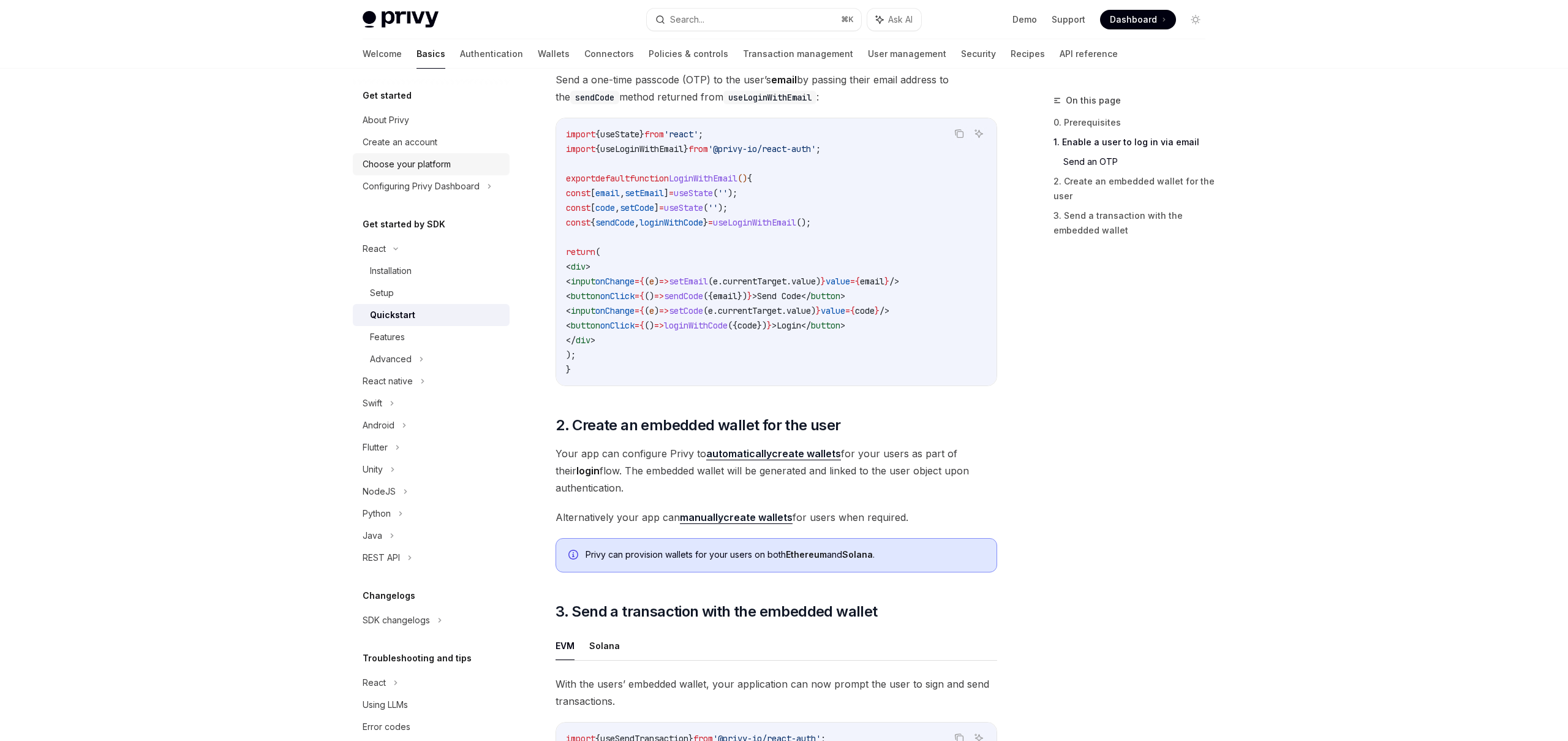
click at [434, 169] on div "Choose your platform" at bounding box center [407, 164] width 89 height 15
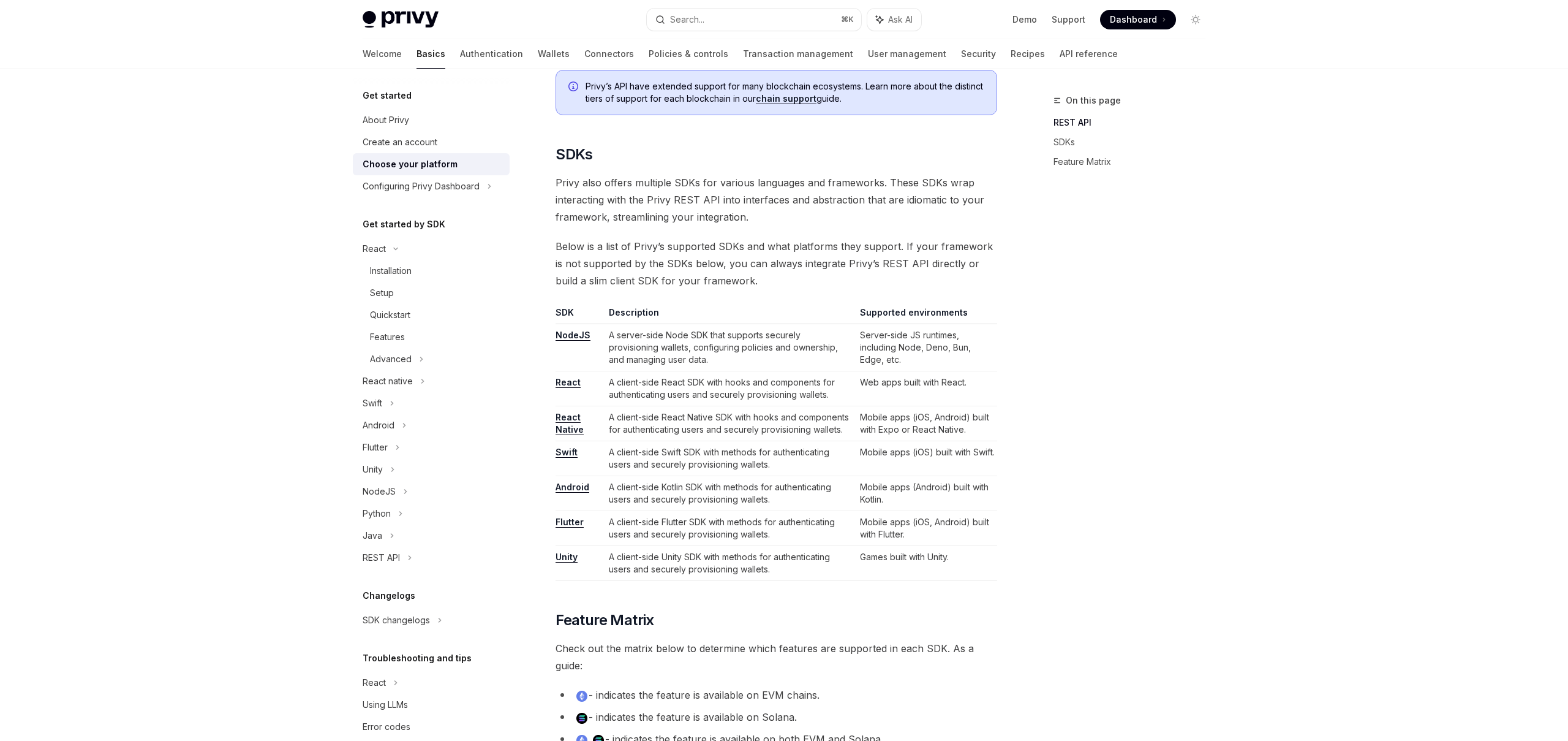
scroll to position [540, 0]
click at [562, 382] on link "React" at bounding box center [568, 381] width 25 height 11
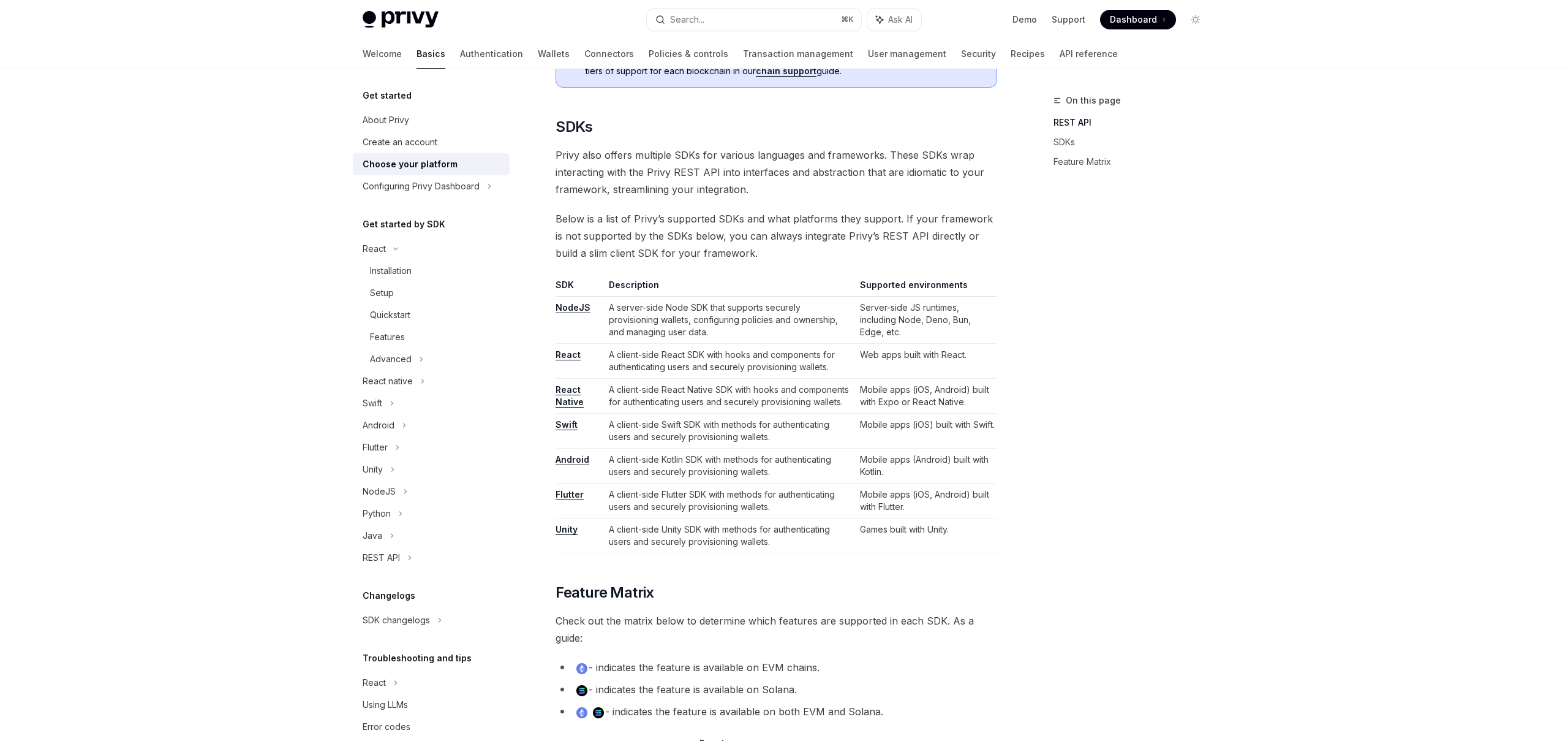
scroll to position [574, 0]
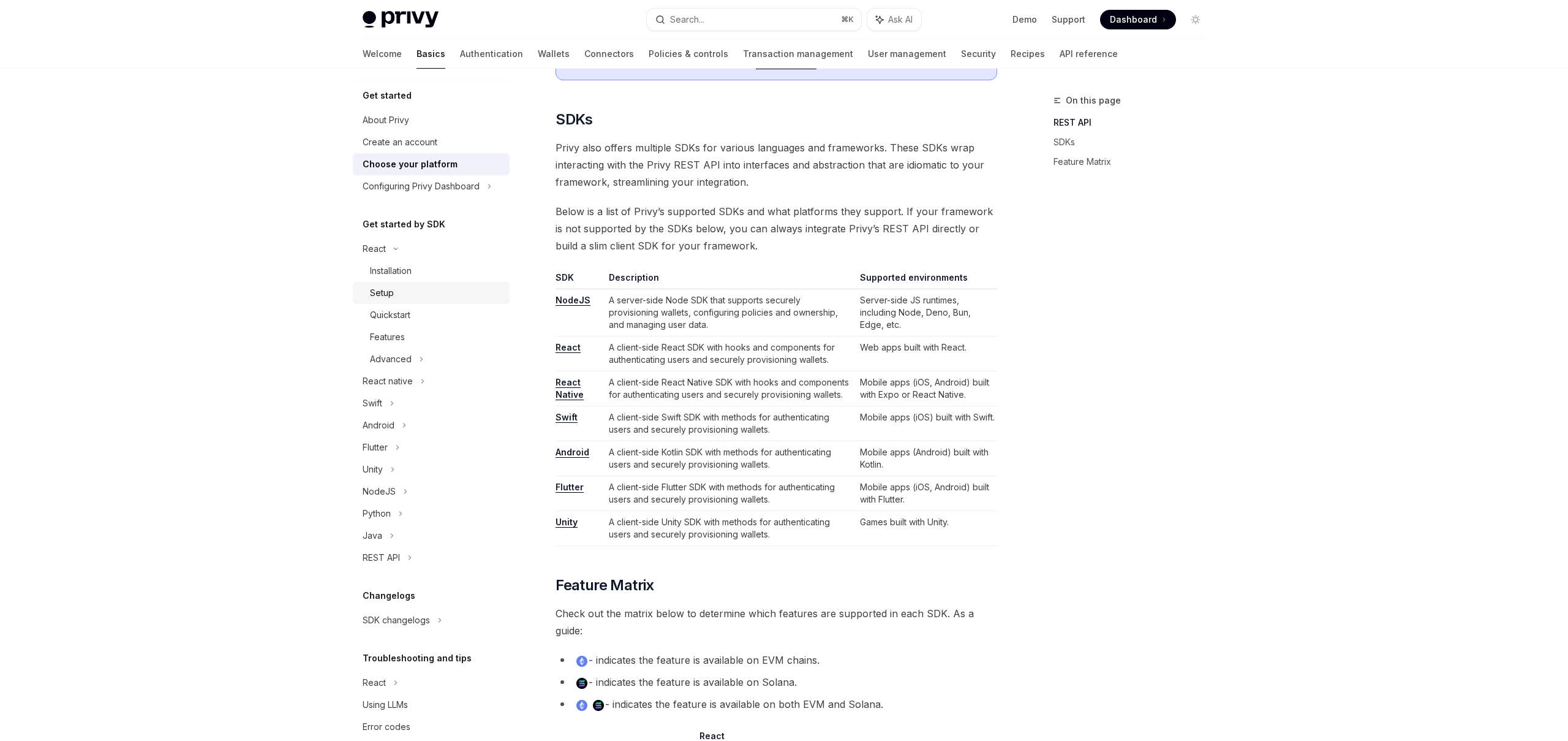
click at [390, 294] on div "Setup" at bounding box center [382, 292] width 24 height 15
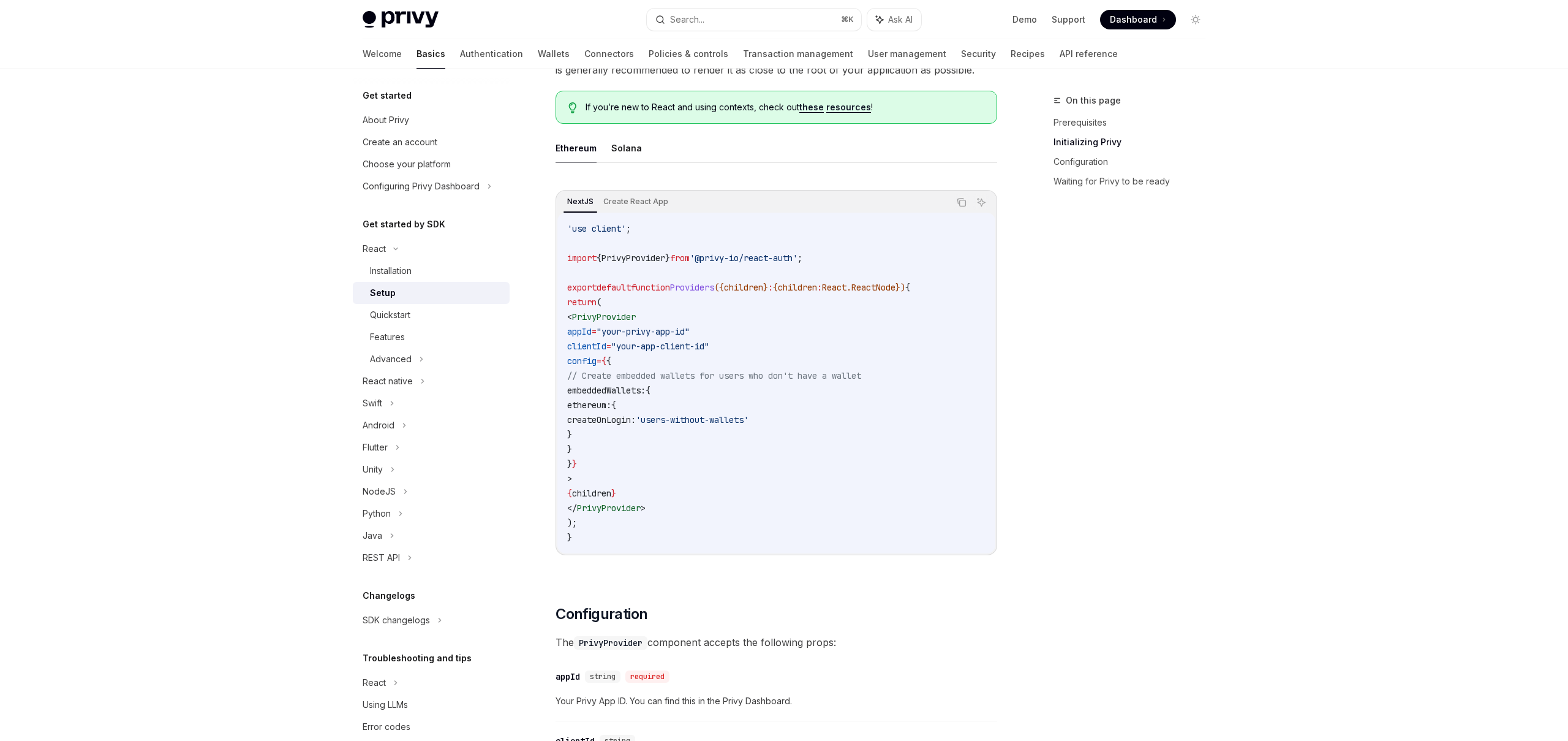
scroll to position [304, 0]
click at [634, 322] on span "PrivyProvider" at bounding box center [603, 320] width 63 height 11
click at [661, 332] on span ""your-privy-app-id"" at bounding box center [643, 335] width 93 height 11
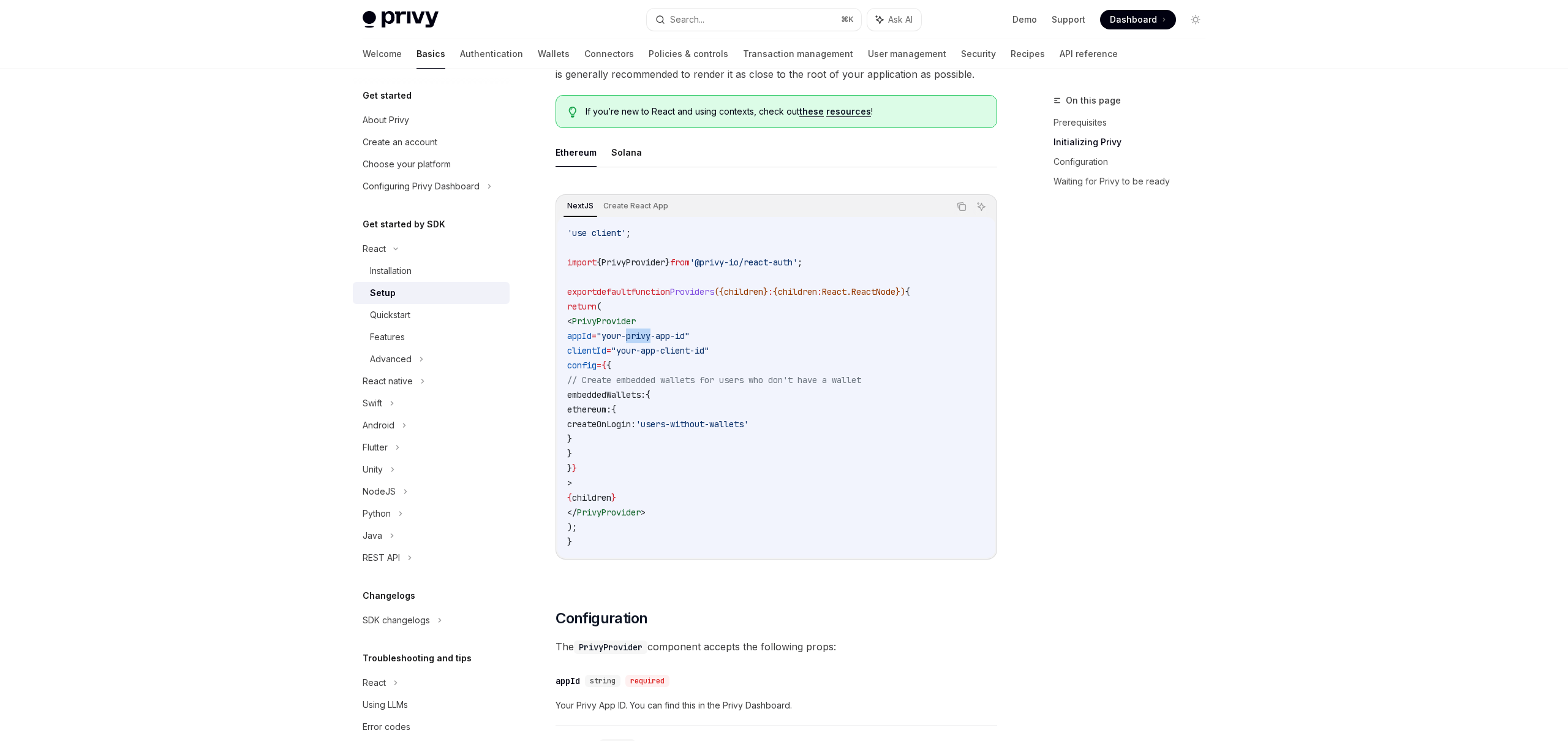
click at [658, 349] on span ""your-app-client-id"" at bounding box center [660, 350] width 98 height 11
click at [645, 399] on span "embeddedWallets:" at bounding box center [606, 394] width 79 height 11
click at [649, 337] on span ""your-privy-app-id"" at bounding box center [643, 335] width 93 height 11
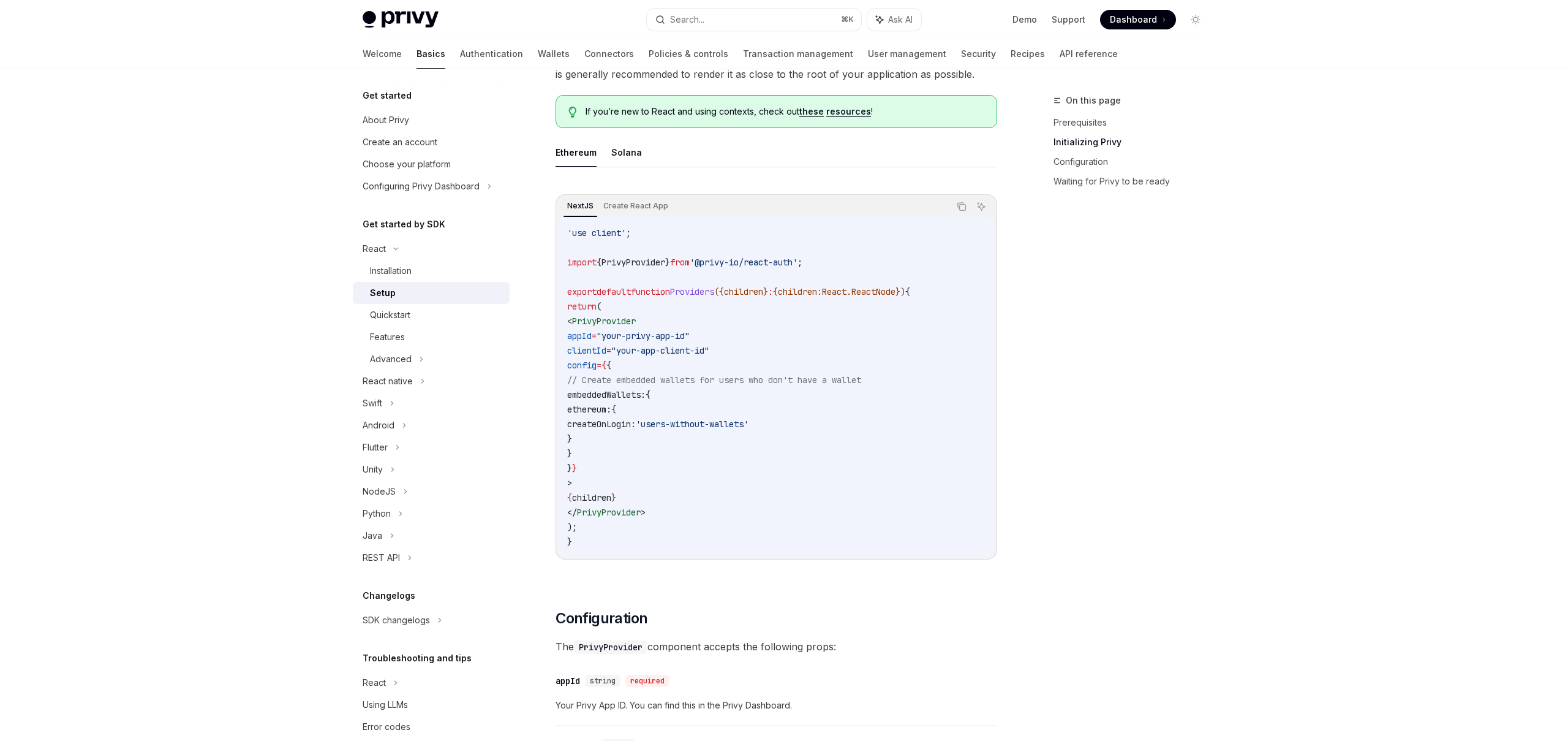
click at [649, 337] on span ""your-privy-app-id"" at bounding box center [643, 335] width 93 height 11
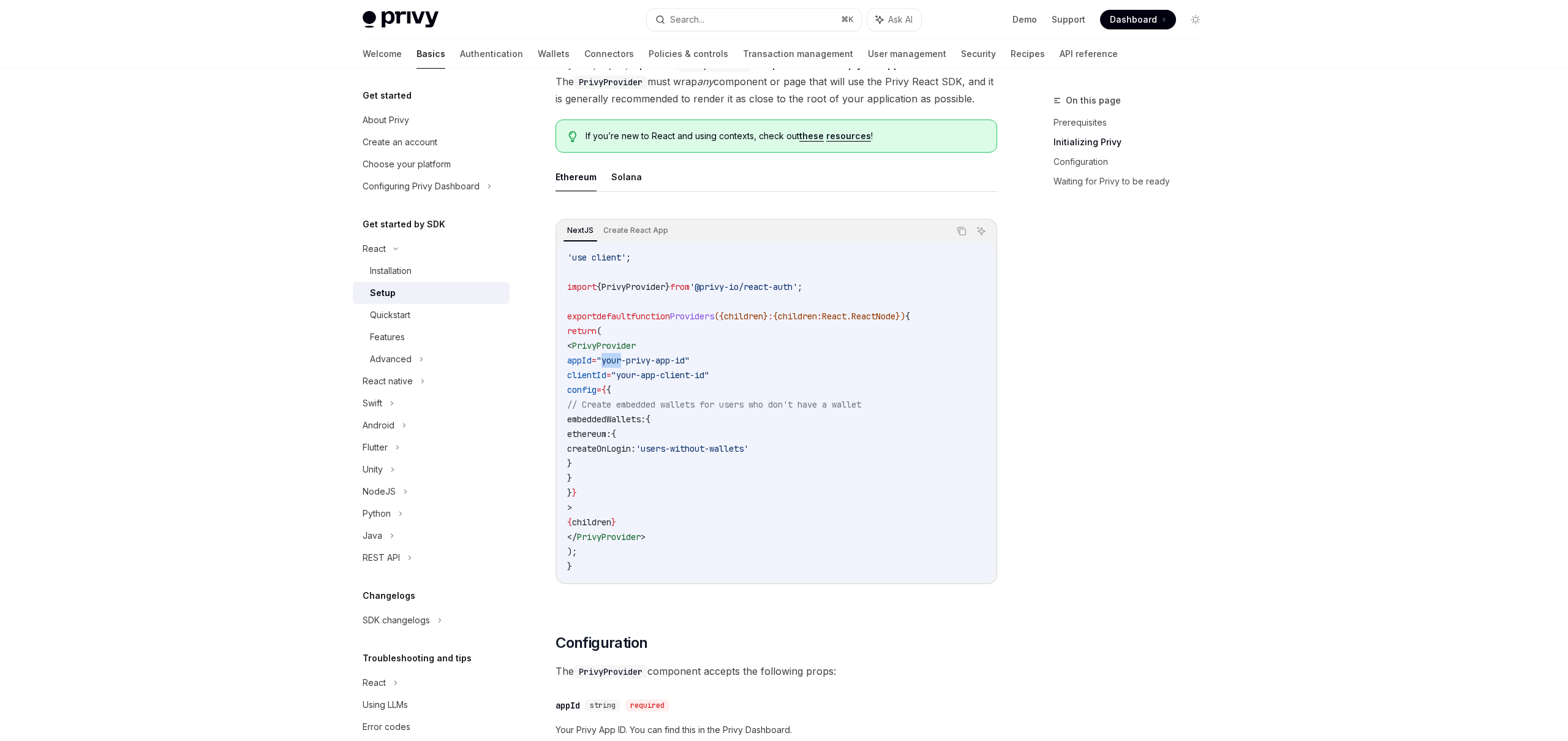
scroll to position [228, 0]
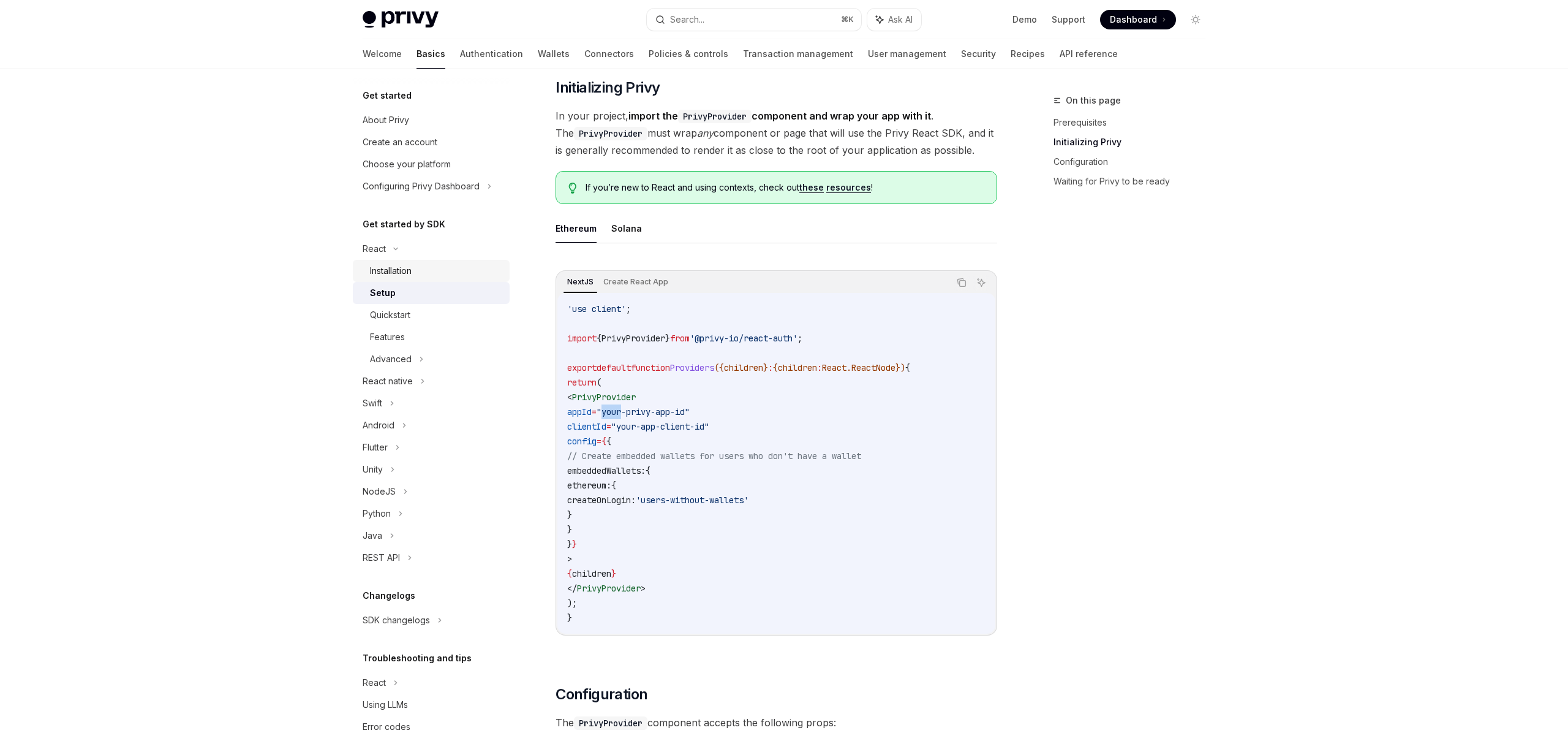
click at [398, 275] on div "Installation" at bounding box center [390, 271] width 42 height 15
type textarea "*"
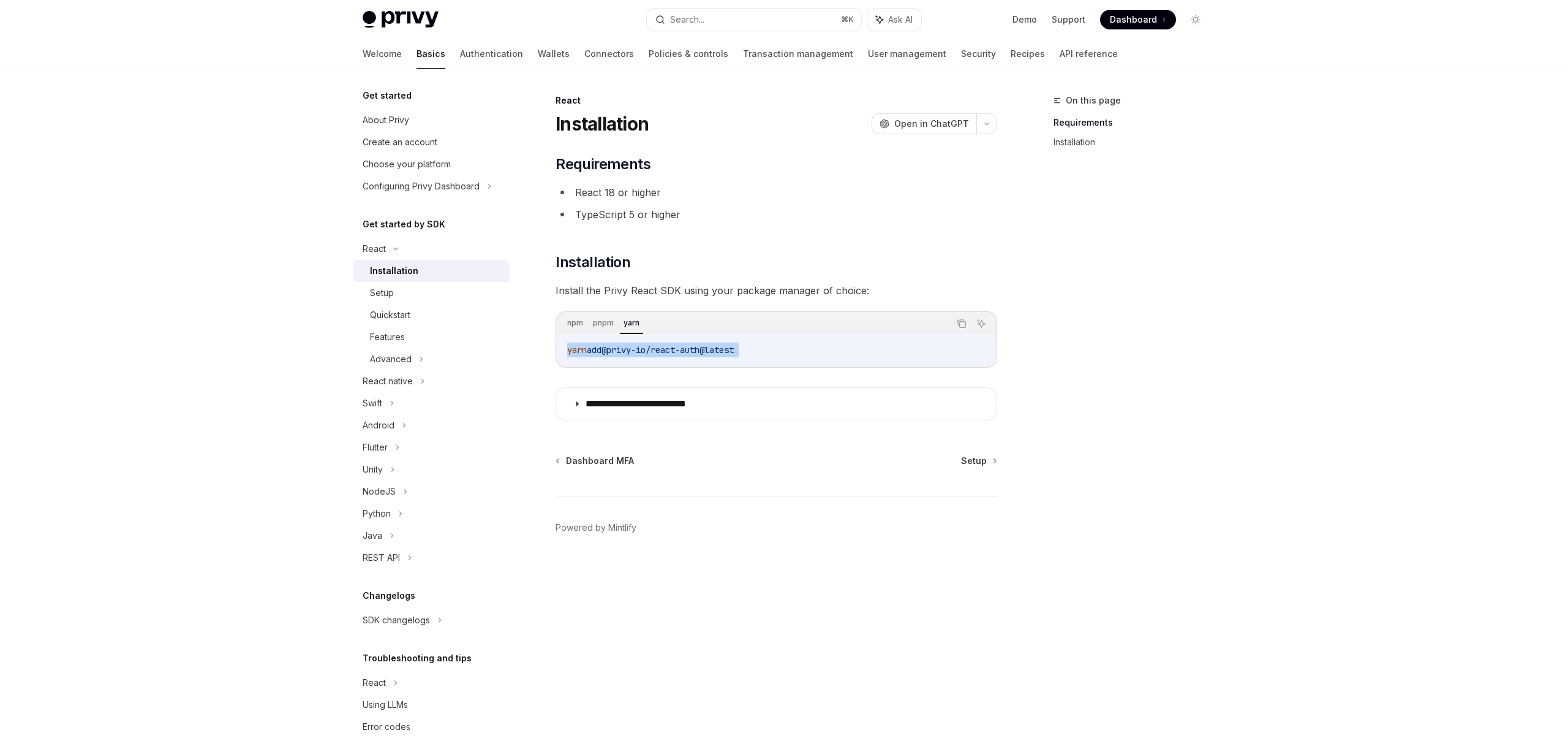
drag, startPoint x: 568, startPoint y: 352, endPoint x: 803, endPoint y: 376, distance: 236.2
click at [803, 376] on div "**********" at bounding box center [777, 287] width 442 height 266
copy div "yarn add @privy-io/react-auth@latest"
